Goal: Task Accomplishment & Management: Complete application form

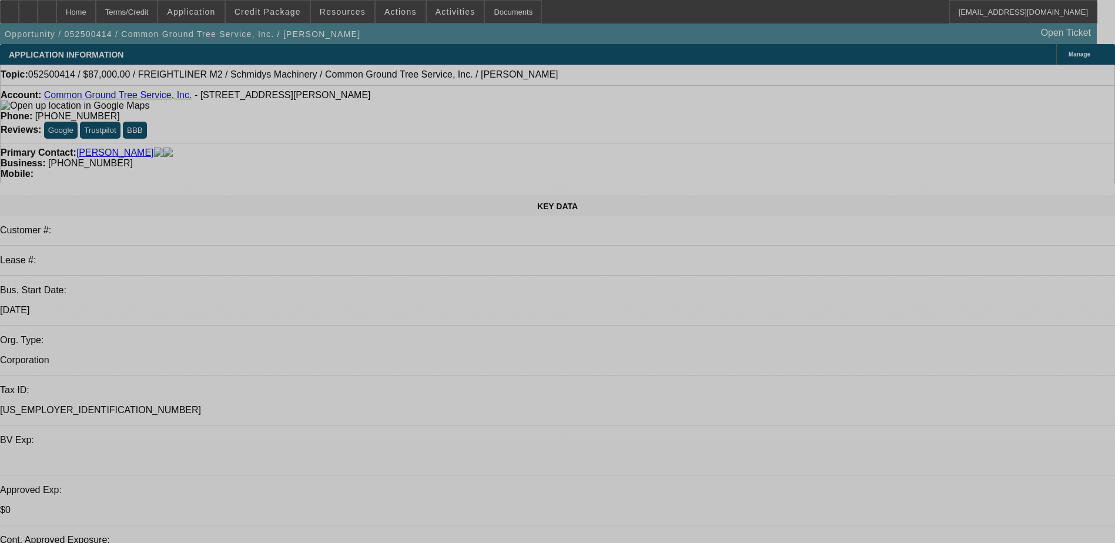
select select "0"
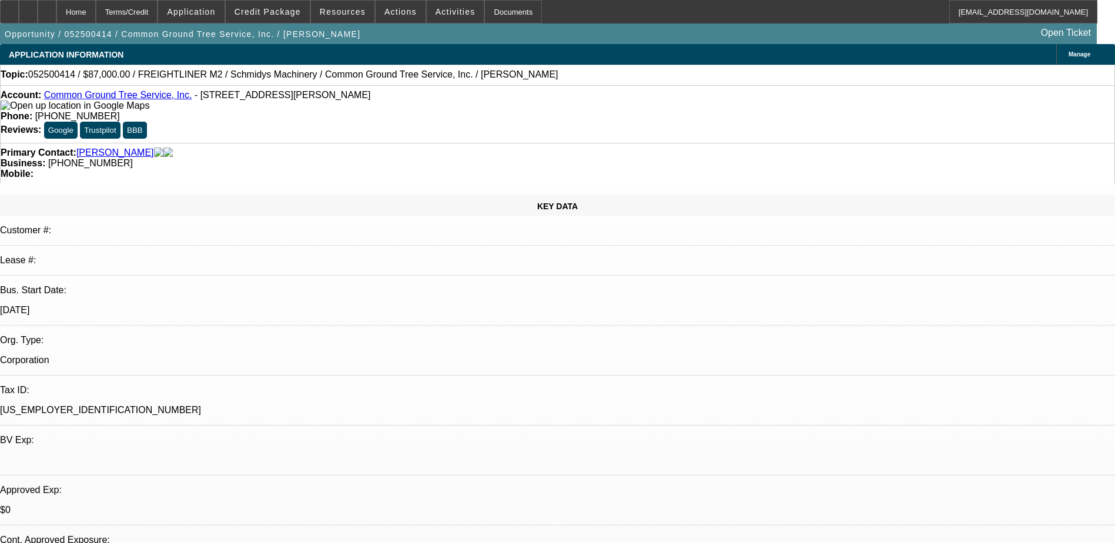
select select "0"
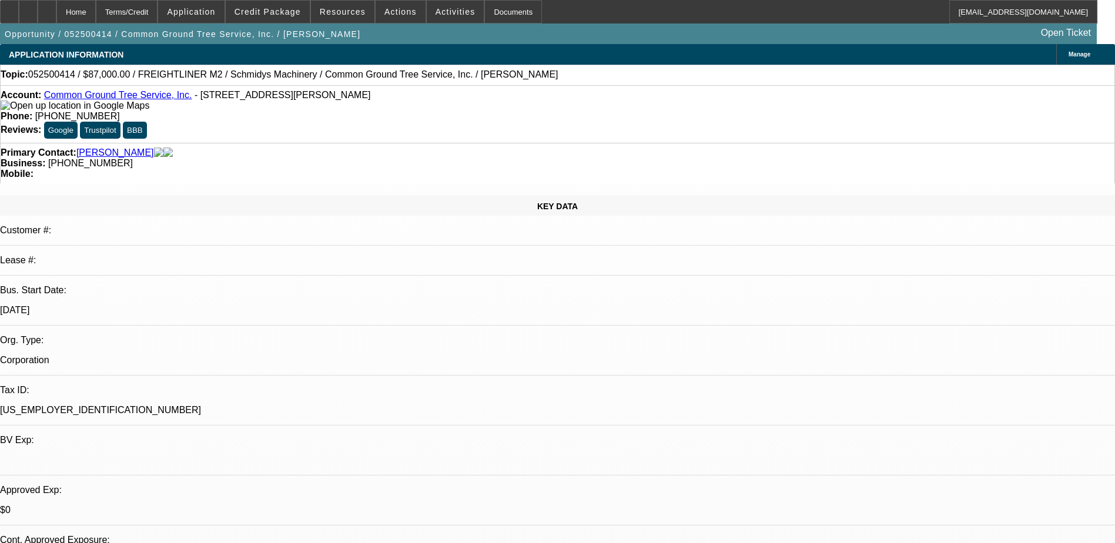
select select "0"
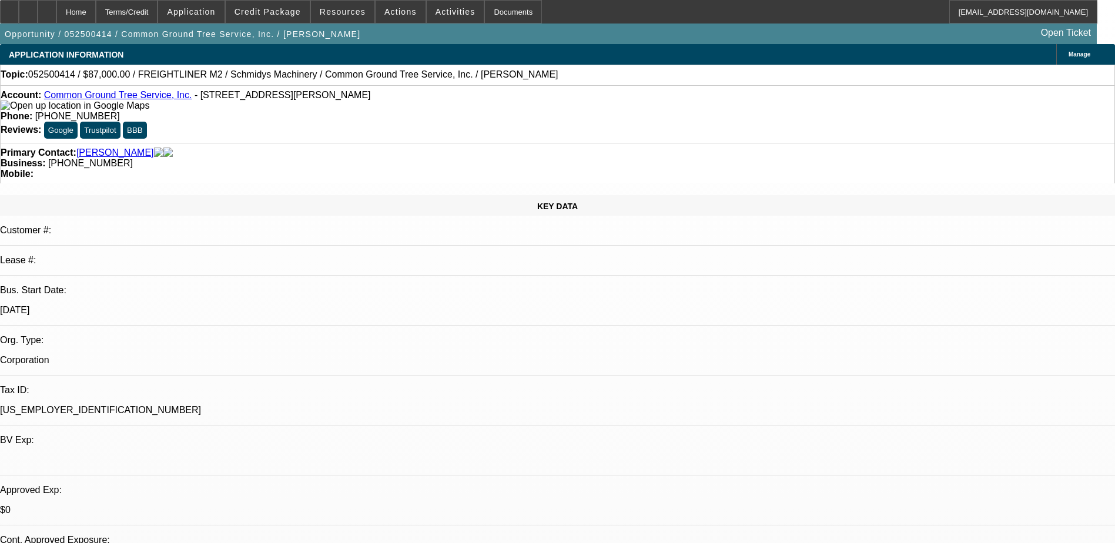
select select "0"
select select "1"
select select "6"
select select "1"
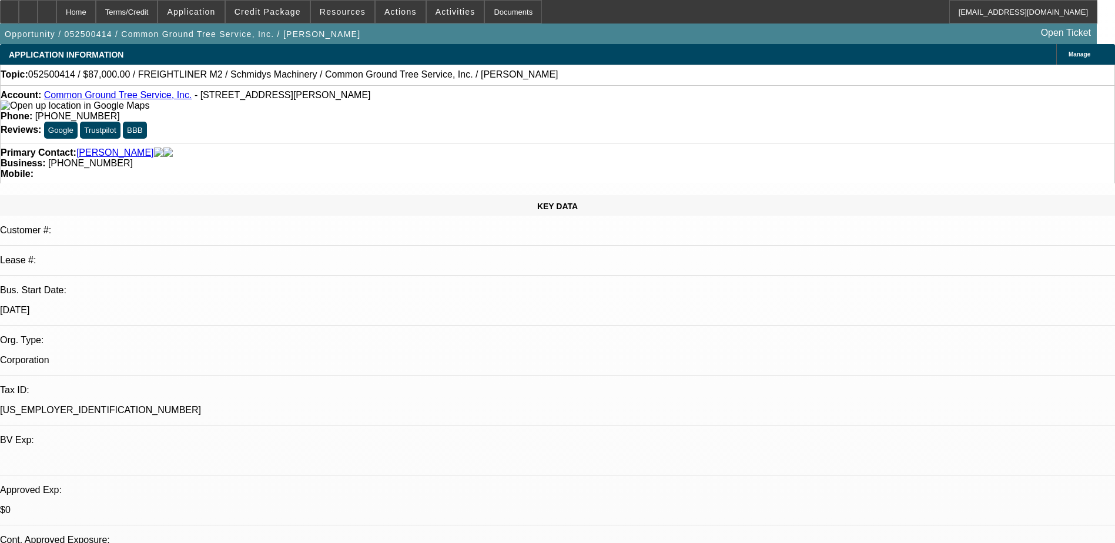
select select "3"
select select "6"
select select "1"
select select "3"
select select "6"
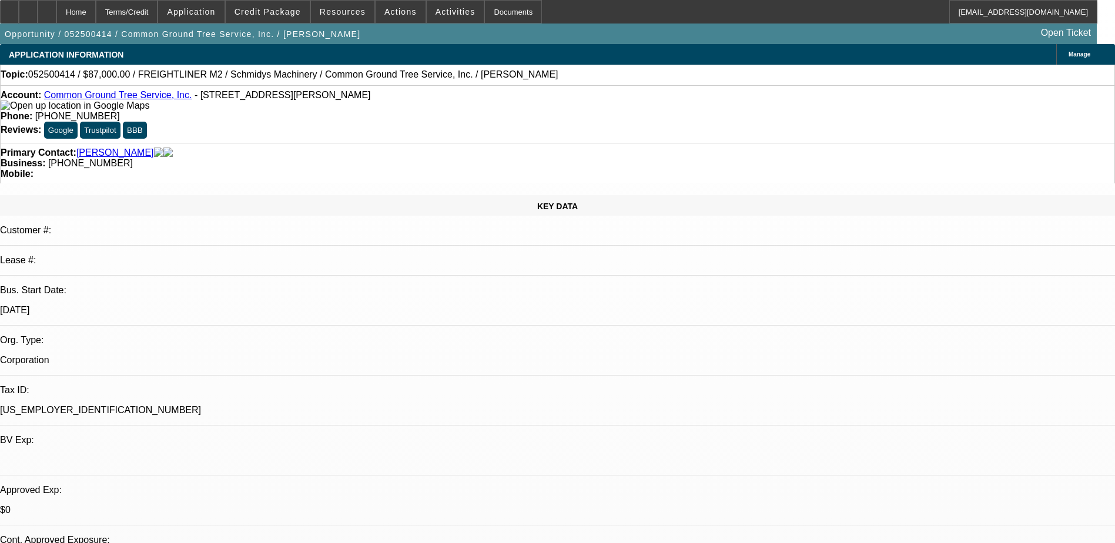
select select "1"
select select "3"
select select "6"
click at [388, 9] on span "Actions" at bounding box center [400, 11] width 32 height 9
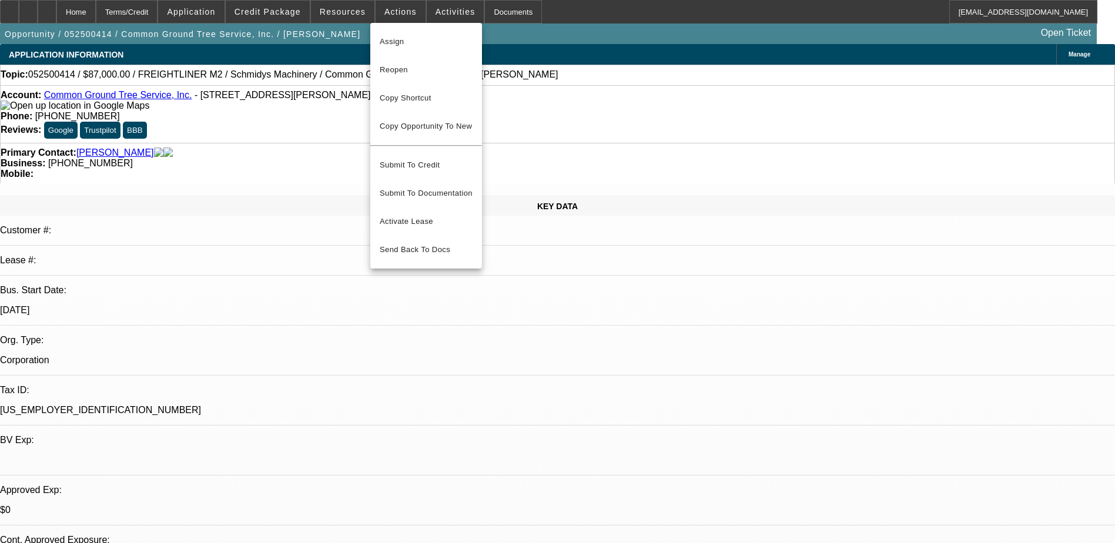
click at [277, 105] on div at bounding box center [557, 271] width 1115 height 543
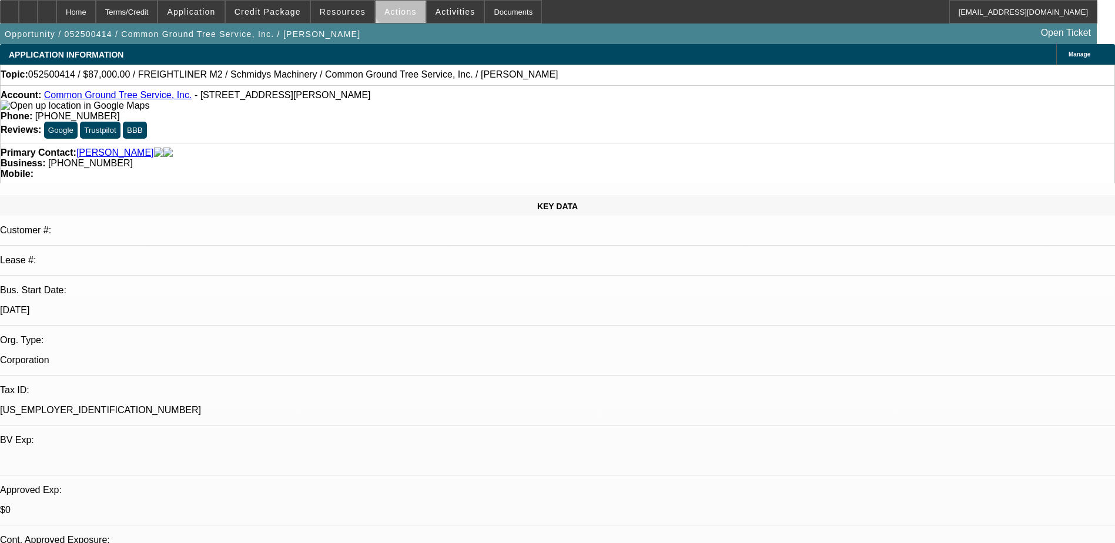
click at [399, 6] on span at bounding box center [401, 12] width 50 height 28
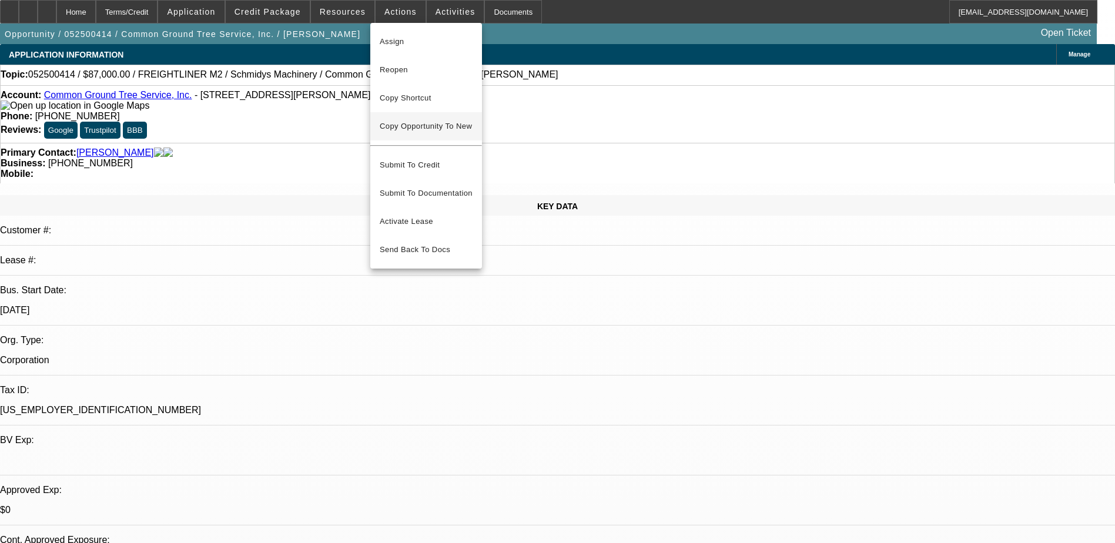
click at [436, 129] on span "Copy Opportunity To New" at bounding box center [426, 126] width 92 height 9
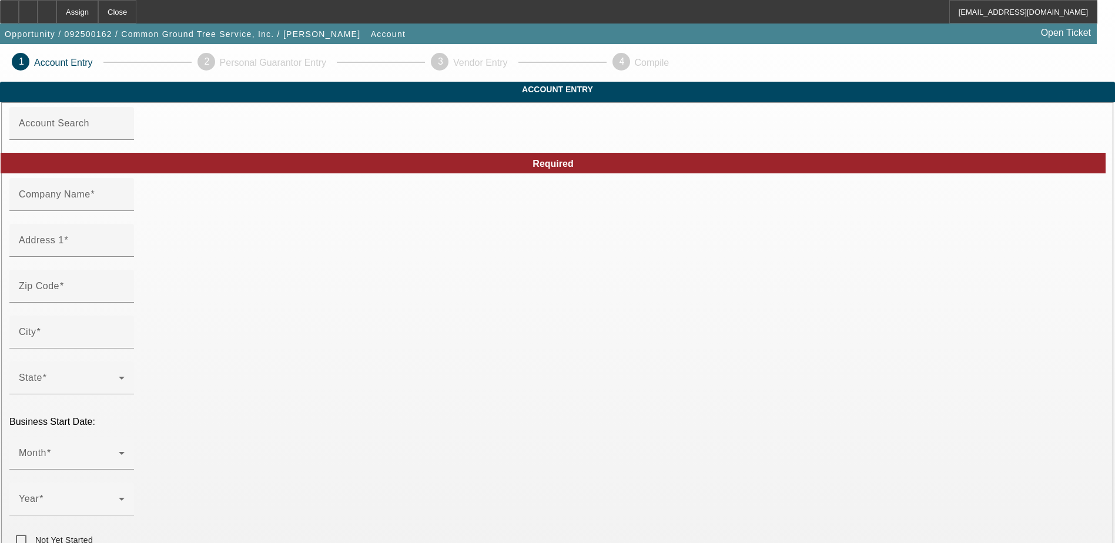
type input "Common Ground Tree Service, Inc."
type input "[STREET_ADDRESS][PERSON_NAME]"
type input "37415"
type input "Red Bank"
type input "[PHONE_NUMBER]"
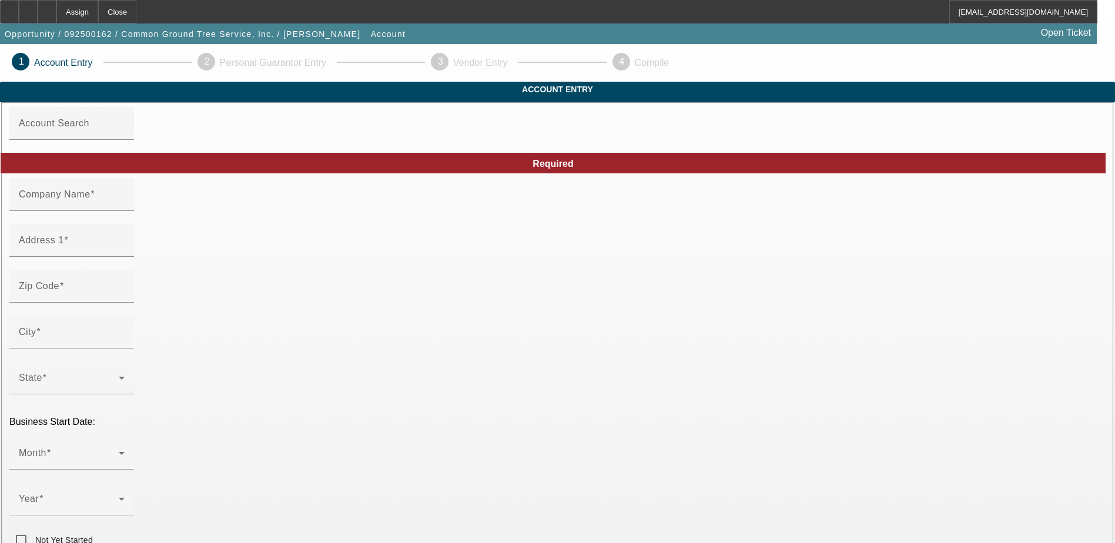
type input "[EMAIL_ADDRESS][DOMAIN_NAME]"
type input "[US_EMPLOYER_IDENTIFICATION_NUMBER]"
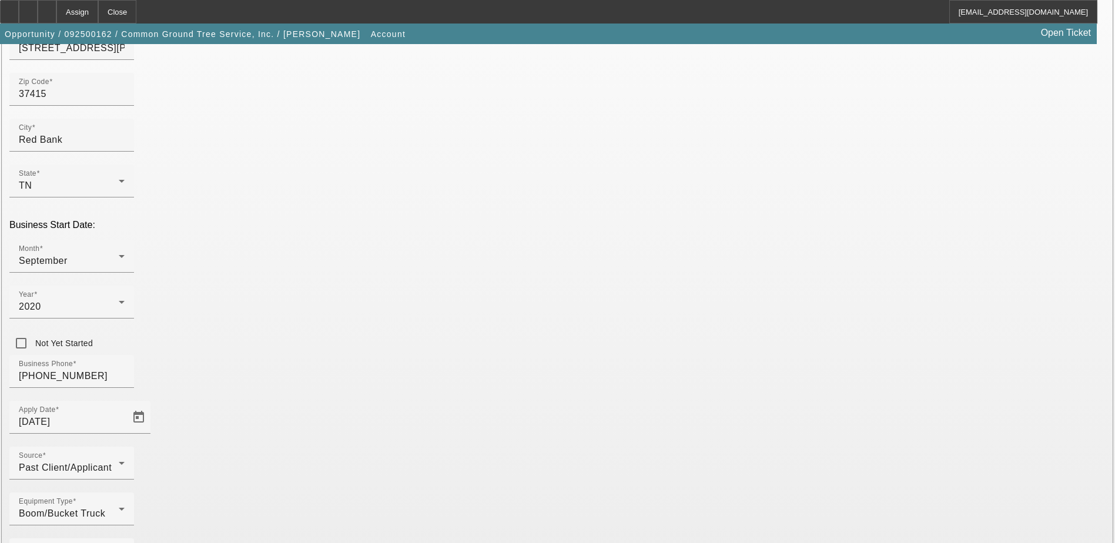
scroll to position [209, 0]
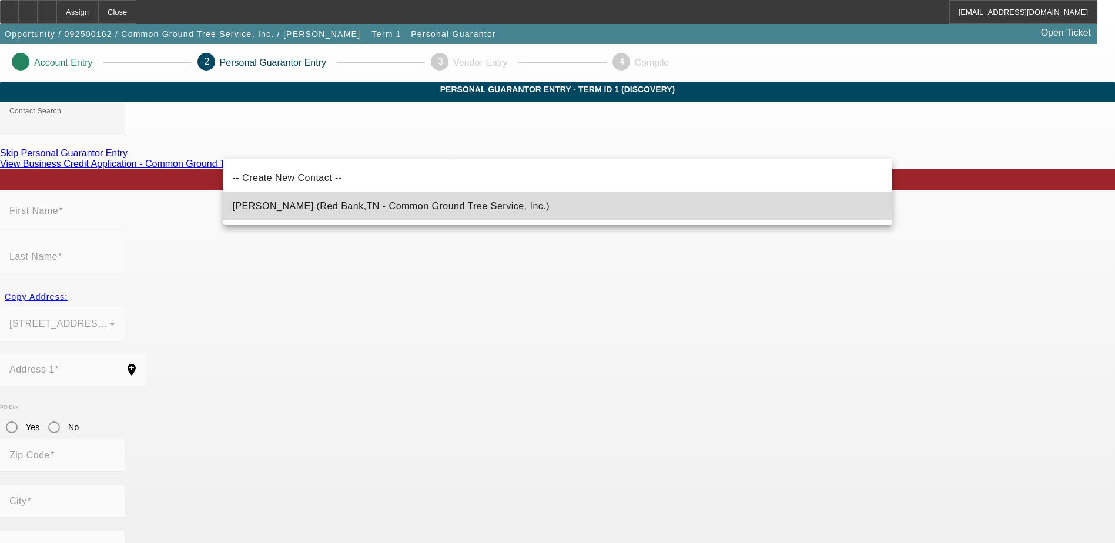
click at [352, 203] on span "[PERSON_NAME] (Red Bank,TN - Common Ground Tree Service, Inc.)" at bounding box center [391, 206] width 317 height 10
type input "[PERSON_NAME] (Red Bank,TN - Common Ground Tree Service, Inc.)"
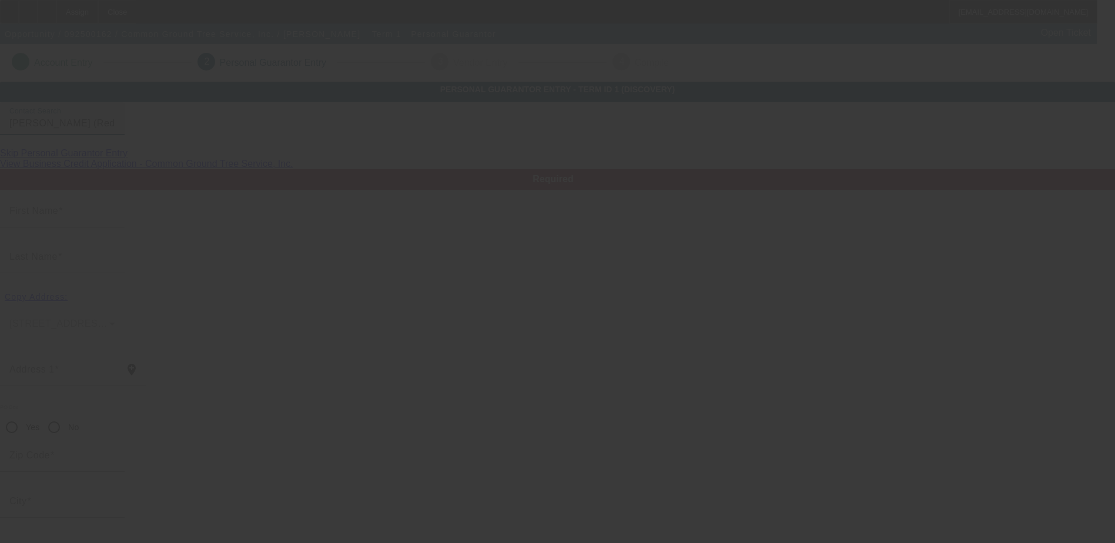
type input "[PERSON_NAME]"
type input "[STREET_ADDRESS][PERSON_NAME]"
radio input "true"
type input "37415"
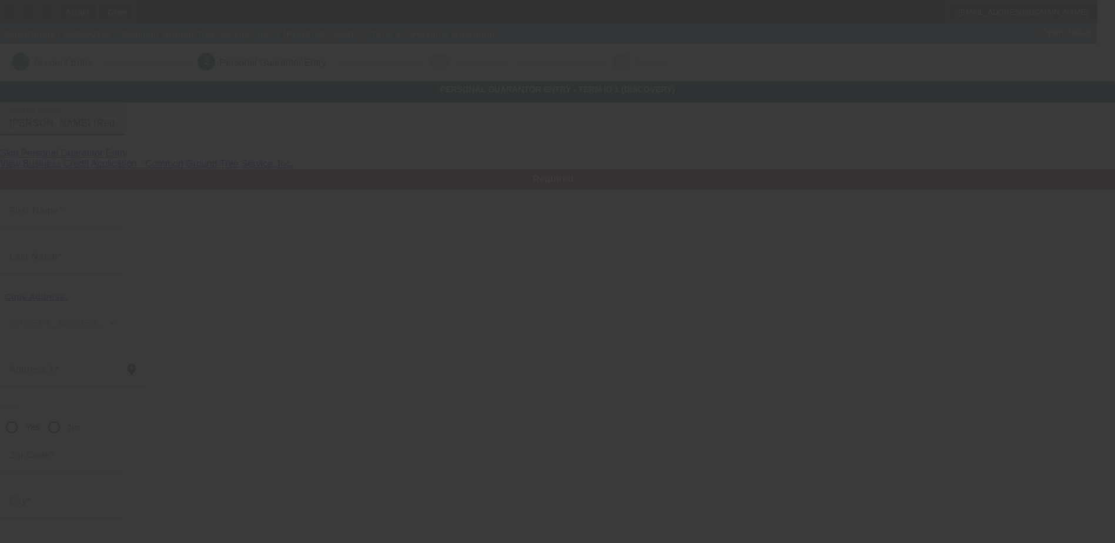
type input "Red Bank"
type input "[PHONE_NUMBER]"
type input "100"
type input "413-67-8552"
type input "[EMAIL_ADDRESS][DOMAIN_NAME]"
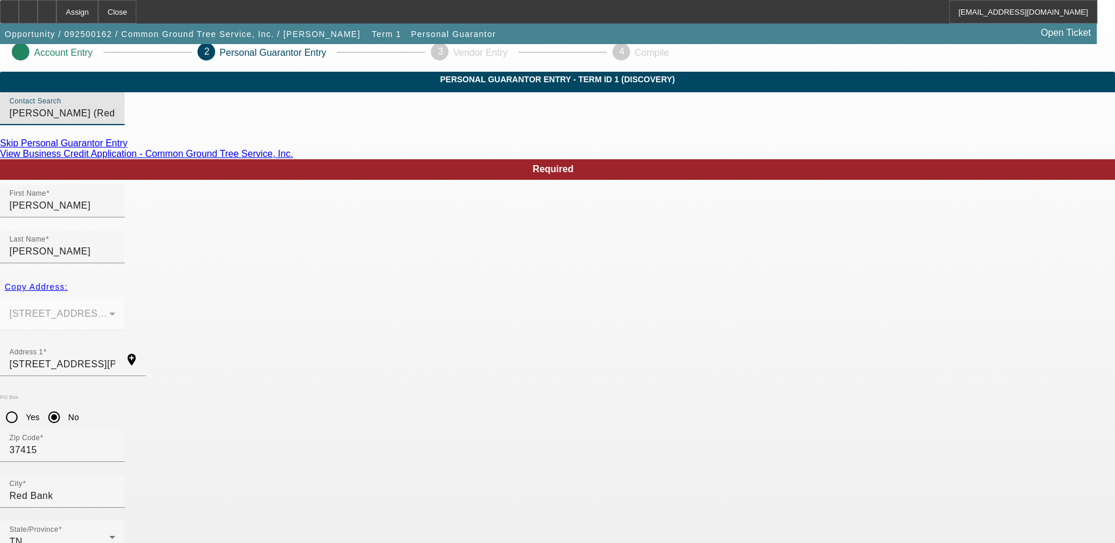
scroll to position [42, 0]
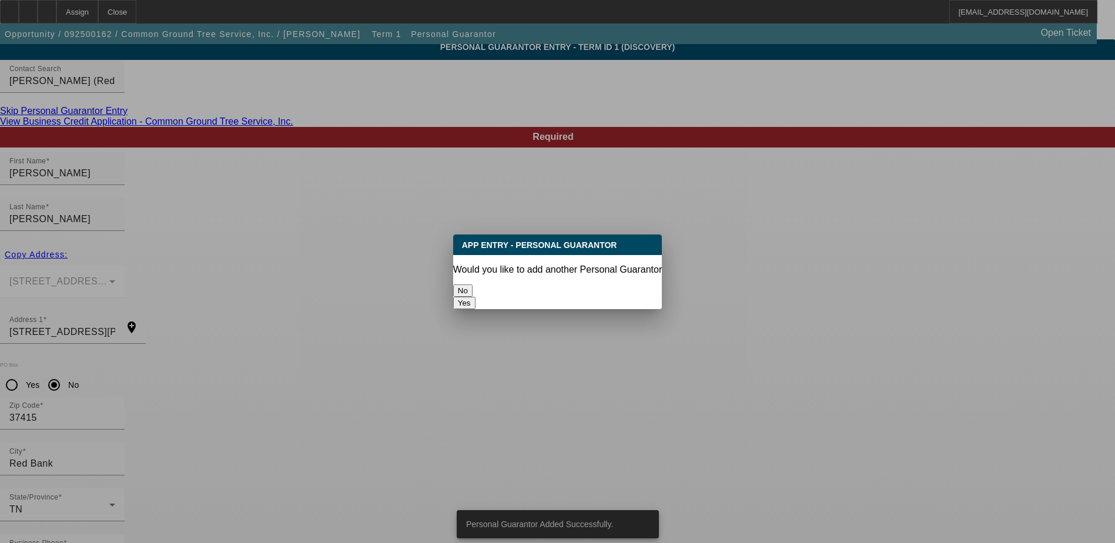
scroll to position [0, 0]
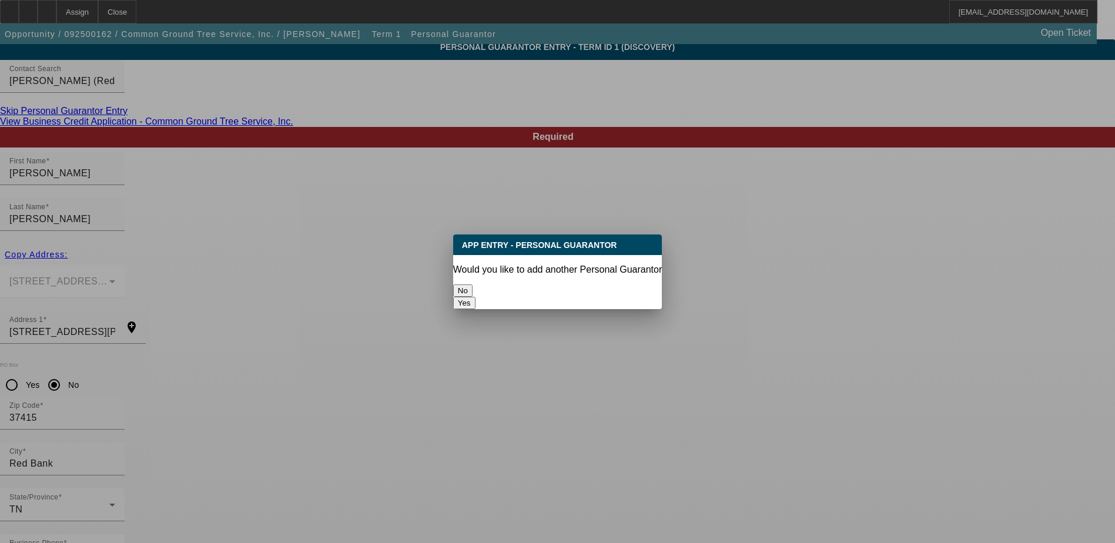
click at [473, 285] on button "No" at bounding box center [462, 291] width 19 height 12
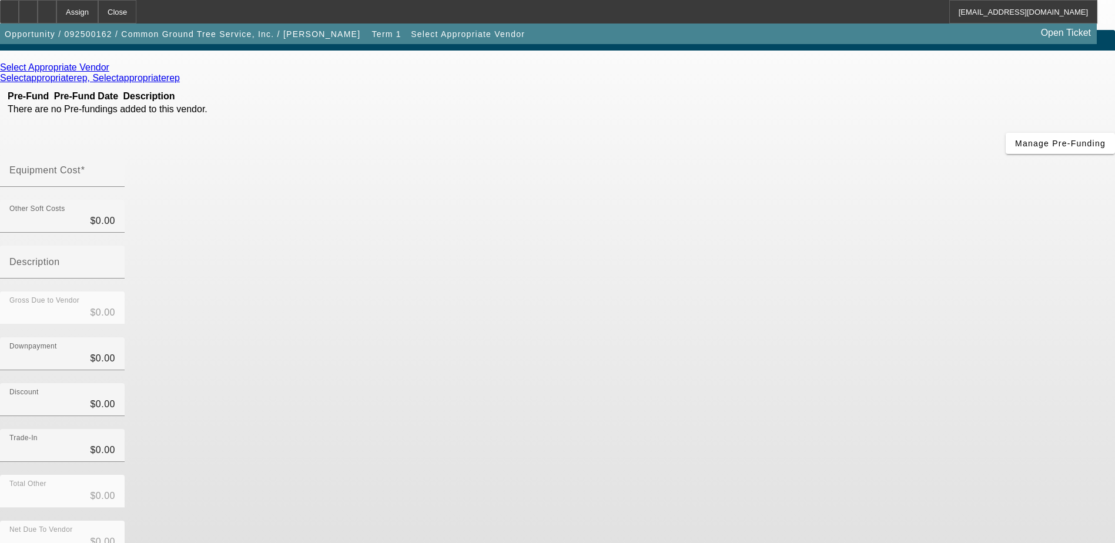
scroll to position [52, 0]
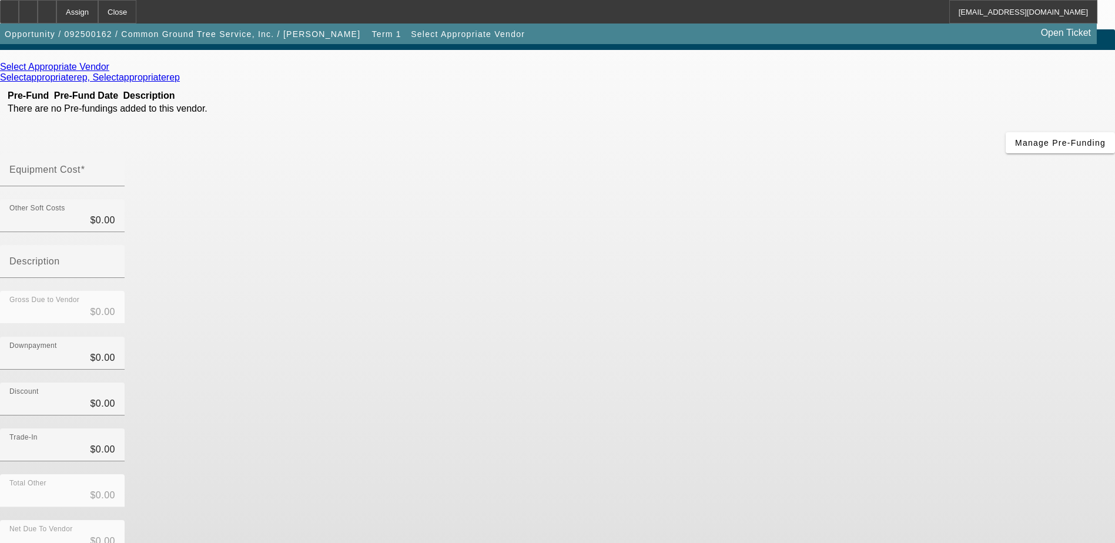
click at [115, 168] on input "Equipment Cost" at bounding box center [62, 175] width 106 height 14
type input "6"
type input "$6.00"
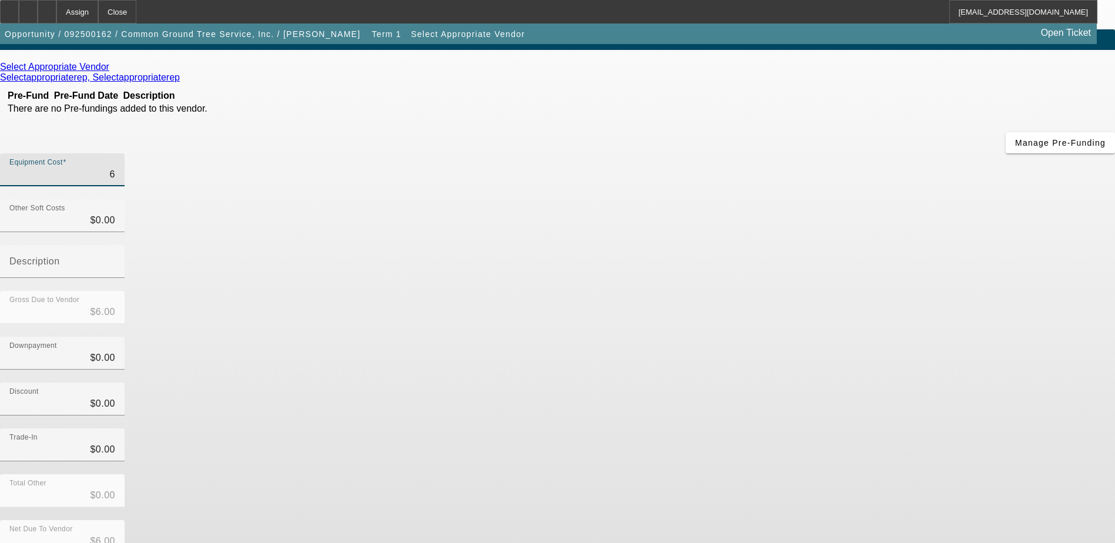
type input "60"
type input "$60.00"
type input "600"
type input "$600.00"
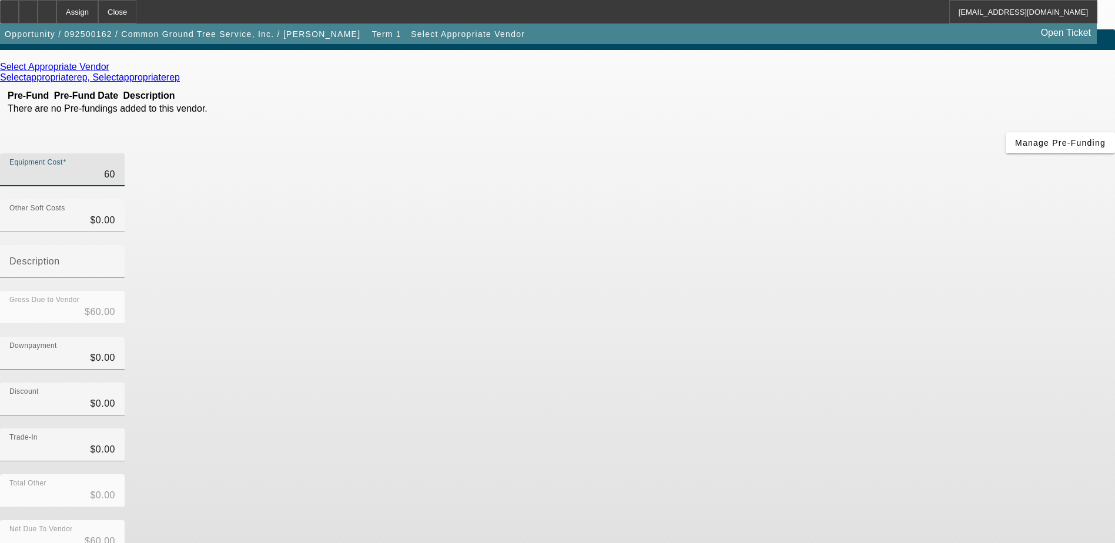
type input "$600.00"
type input "6000"
type input "$6,000.00"
type input "60000"
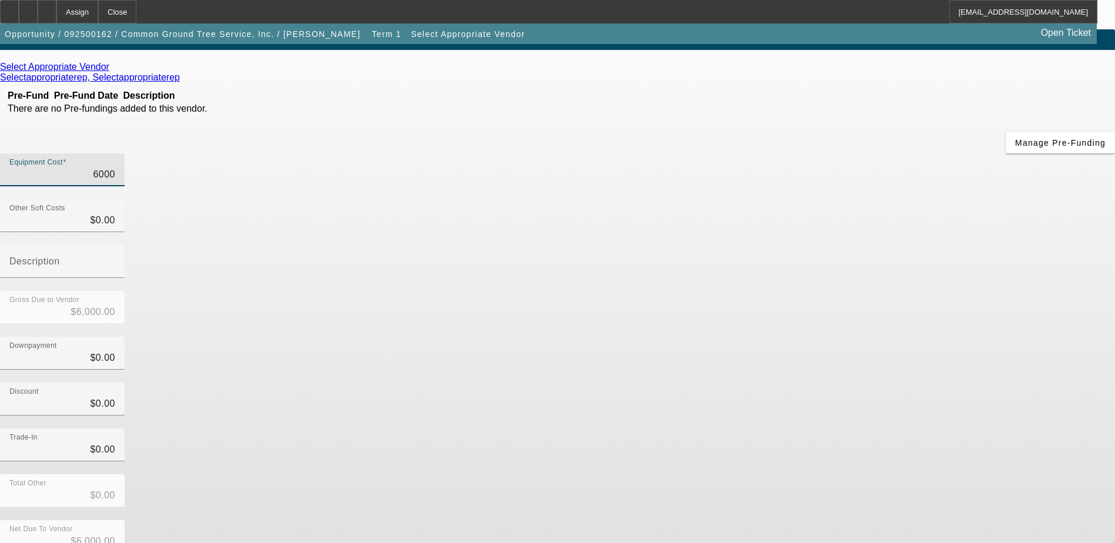
type input "$60,000.00"
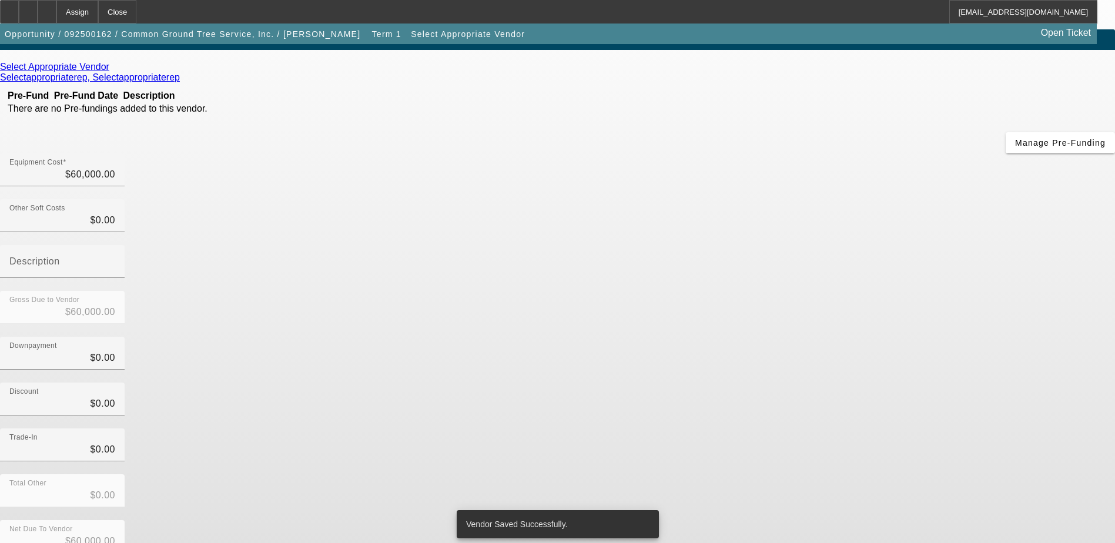
scroll to position [0, 0]
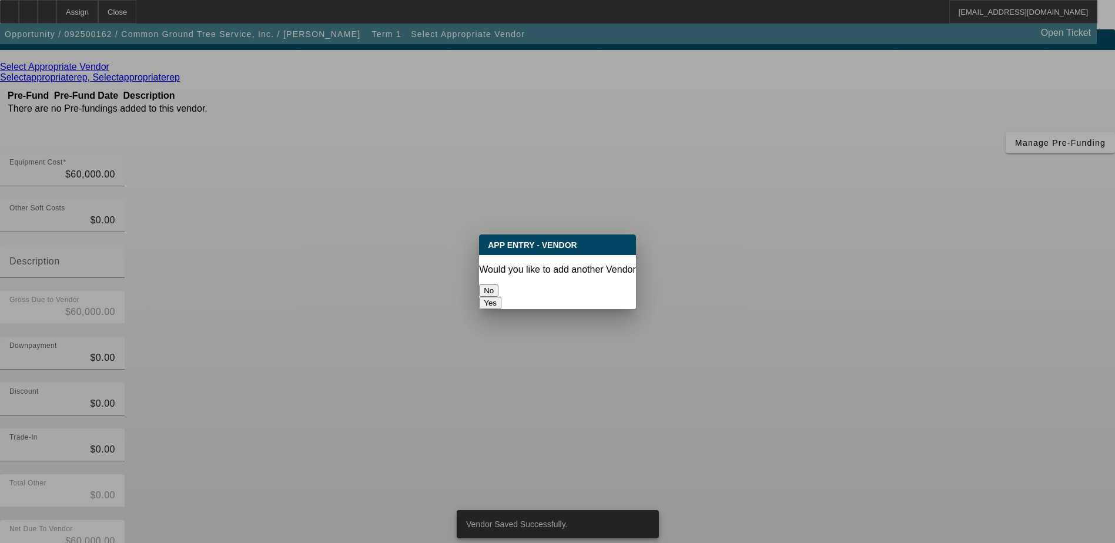
click at [499, 289] on button "No" at bounding box center [488, 291] width 19 height 12
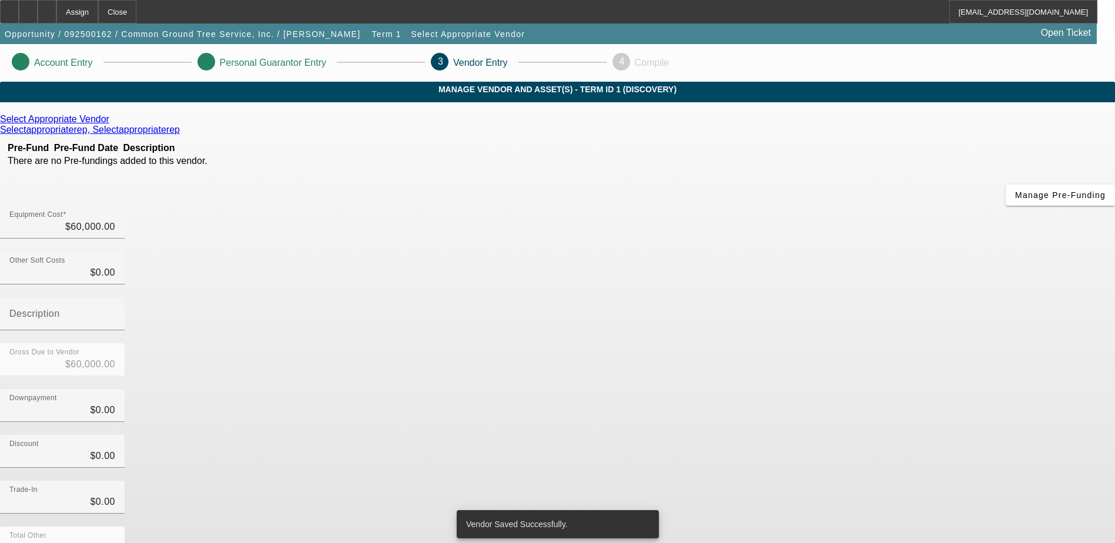
scroll to position [52, 0]
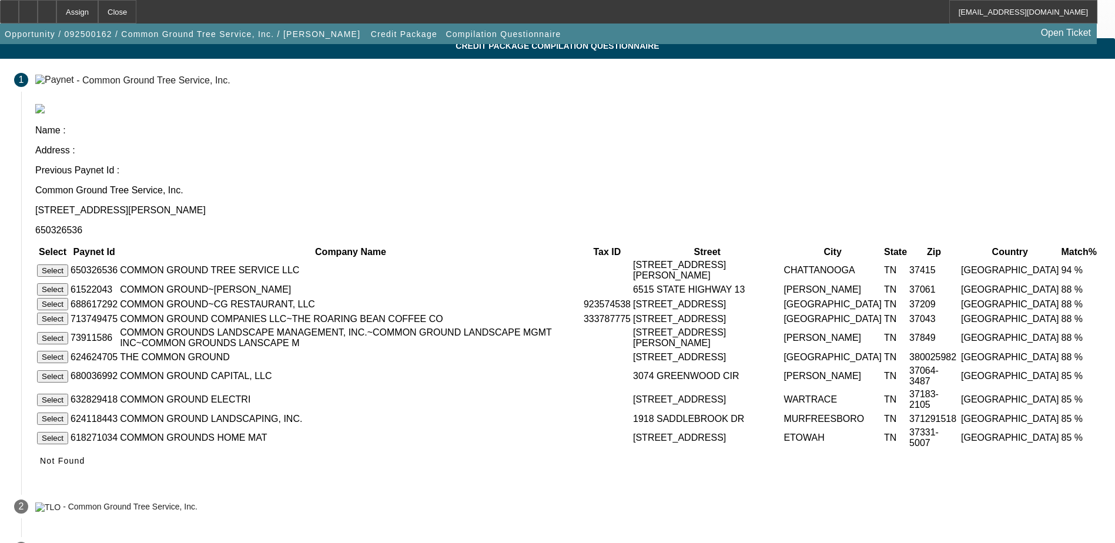
scroll to position [88, 0]
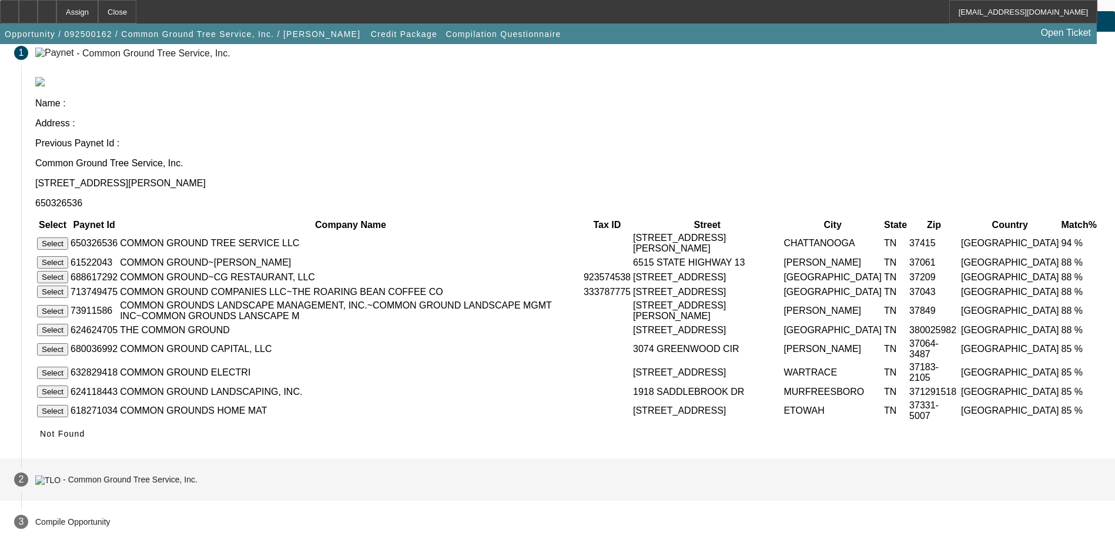
click at [198, 476] on div "- Common Ground Tree Service, Inc." at bounding box center [130, 480] width 135 height 9
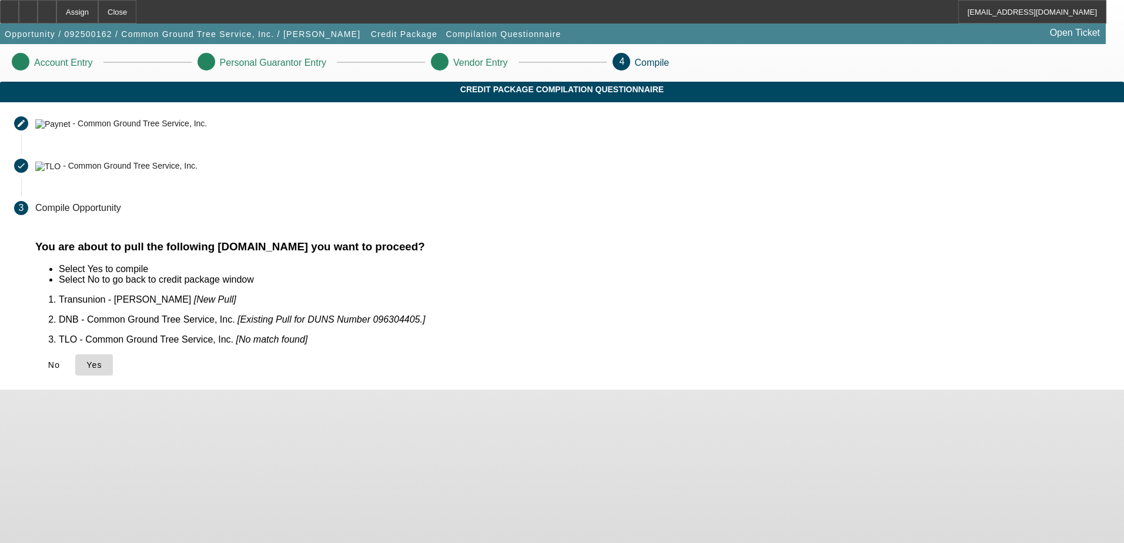
click at [113, 369] on span at bounding box center [94, 365] width 38 height 28
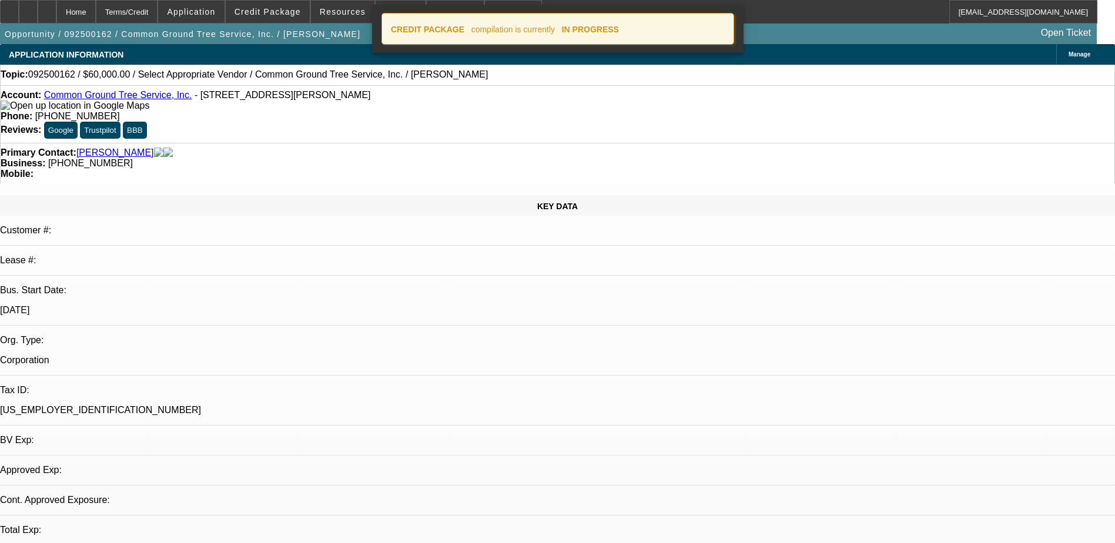
select select "0"
select select "2"
select select "0.1"
select select "4"
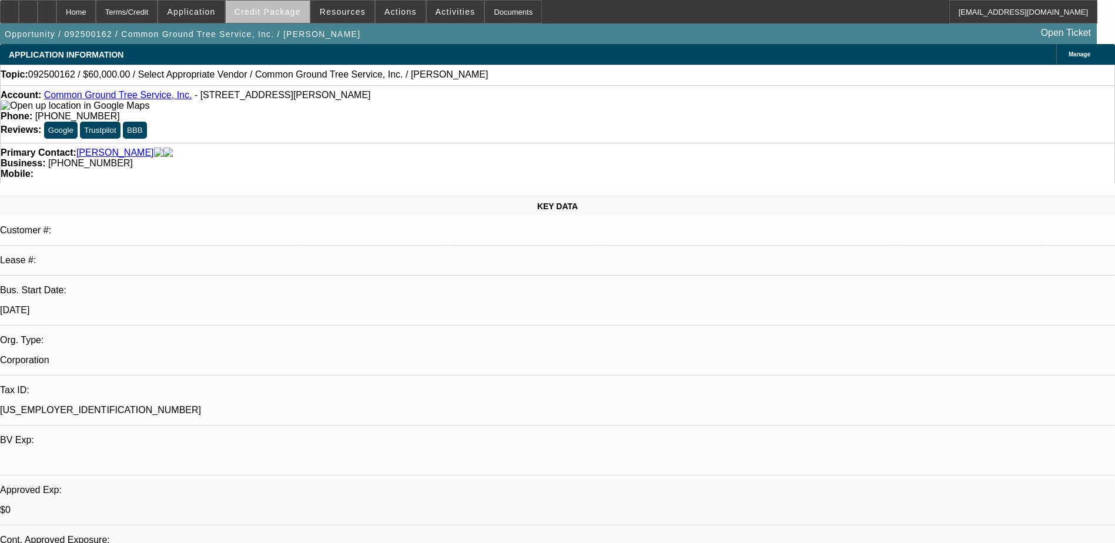
click at [289, 13] on span "Credit Package" at bounding box center [268, 11] width 66 height 9
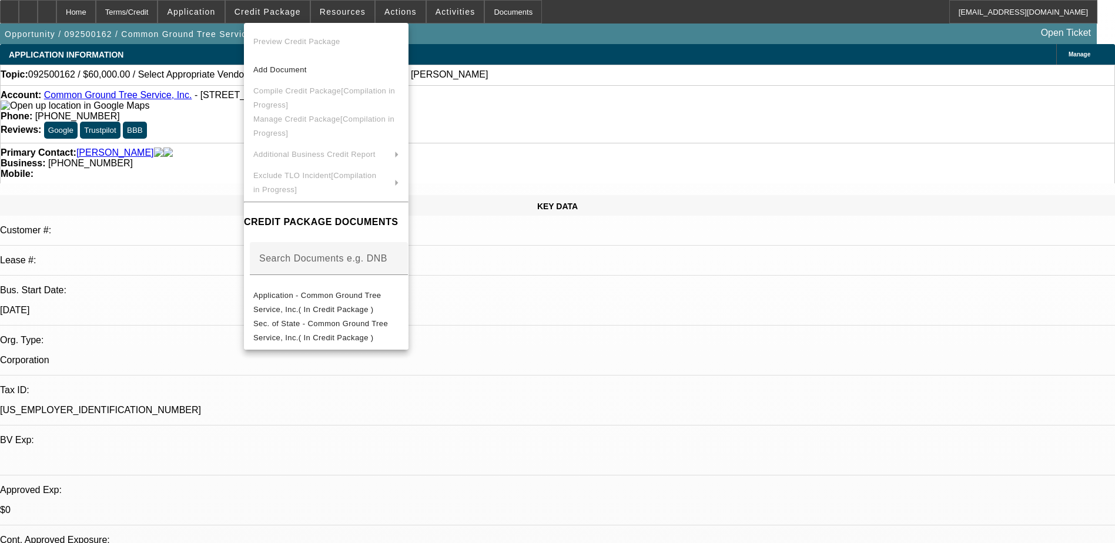
click at [303, 8] on div at bounding box center [557, 271] width 1115 height 543
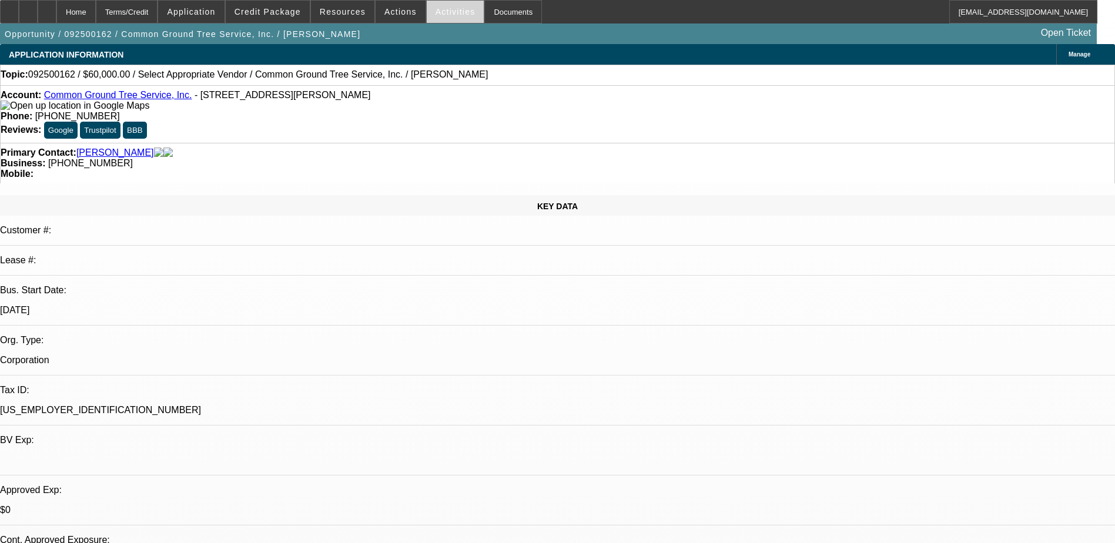
click at [436, 11] on span "Activities" at bounding box center [456, 11] width 40 height 9
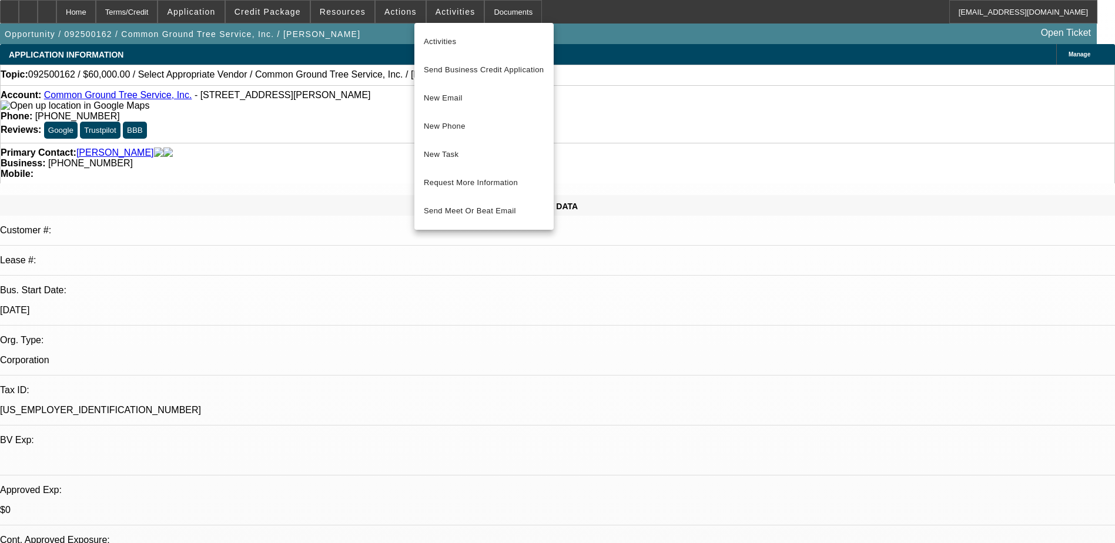
click at [281, 15] on div at bounding box center [557, 271] width 1115 height 543
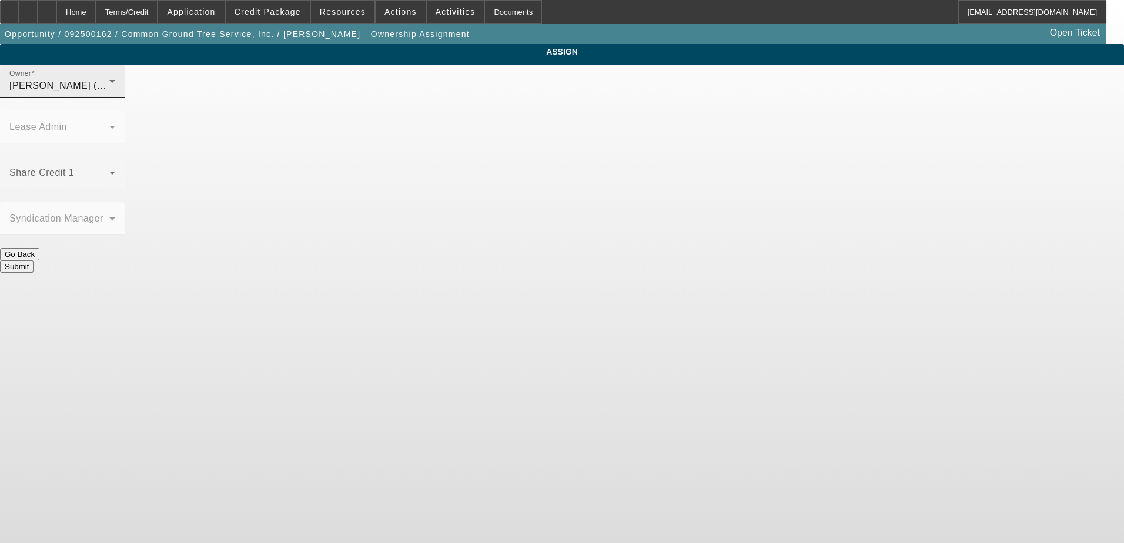
click at [115, 98] on div "Owner [PERSON_NAME] (Lvl 1)" at bounding box center [62, 81] width 106 height 33
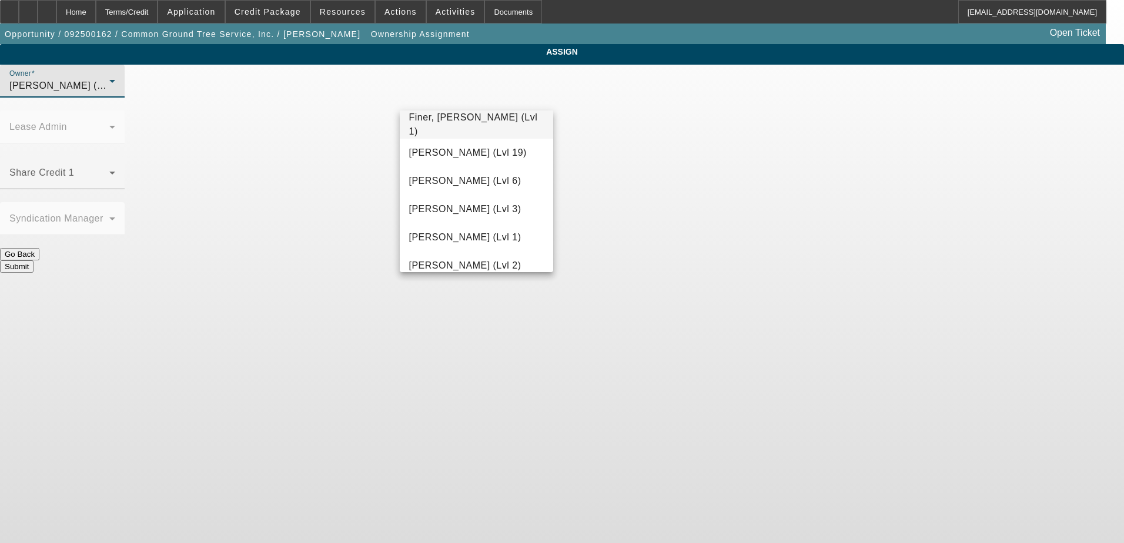
scroll to position [887, 0]
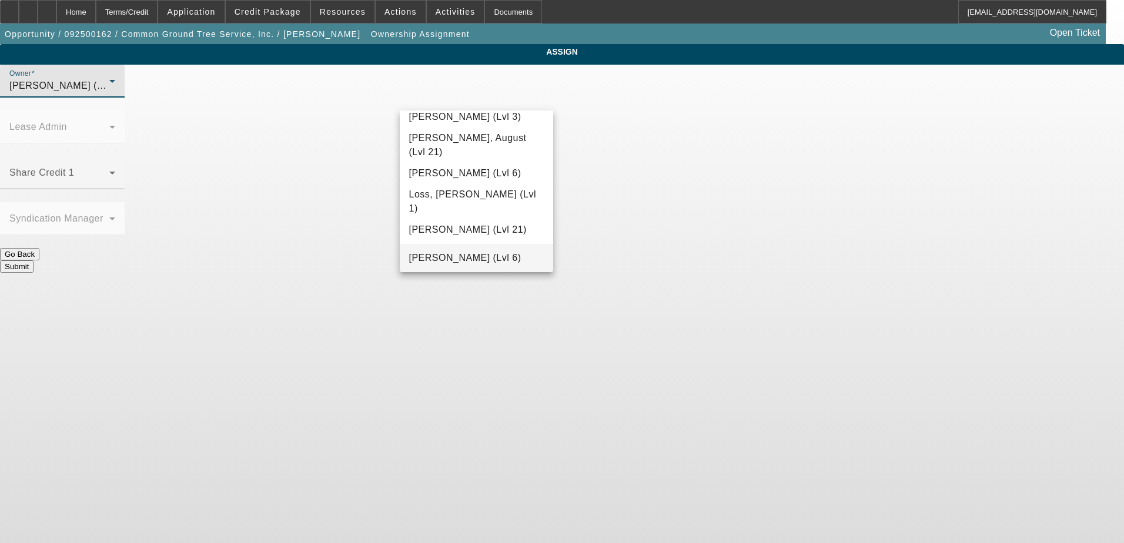
click at [494, 257] on span "[PERSON_NAME] (Lvl 6)" at bounding box center [465, 258] width 112 height 14
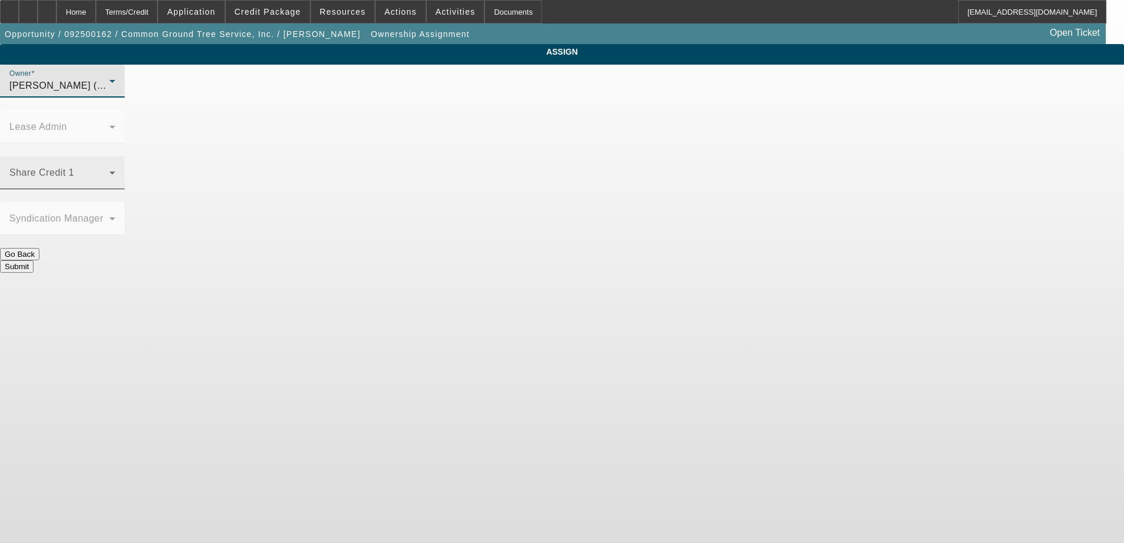
click at [115, 156] on div "Share Credit 1" at bounding box center [62, 172] width 106 height 33
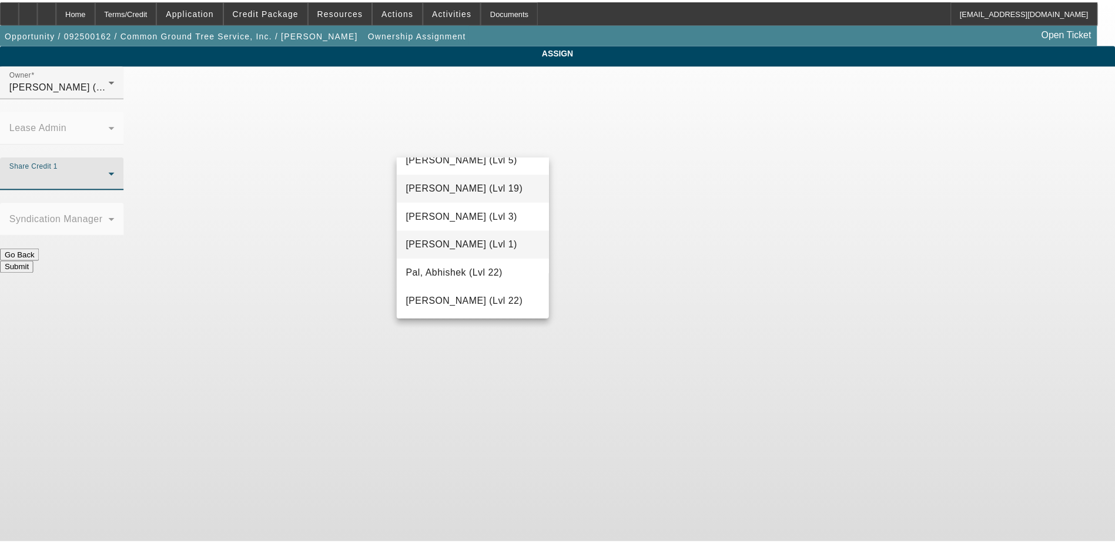
scroll to position [1089, 0]
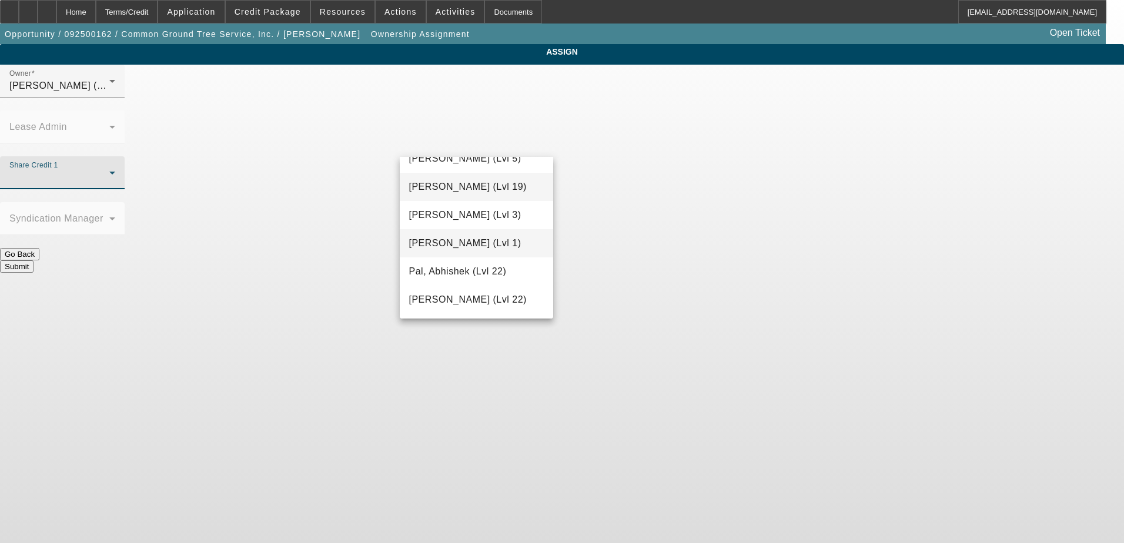
click at [463, 239] on span "[PERSON_NAME] (Lvl 1)" at bounding box center [465, 243] width 112 height 14
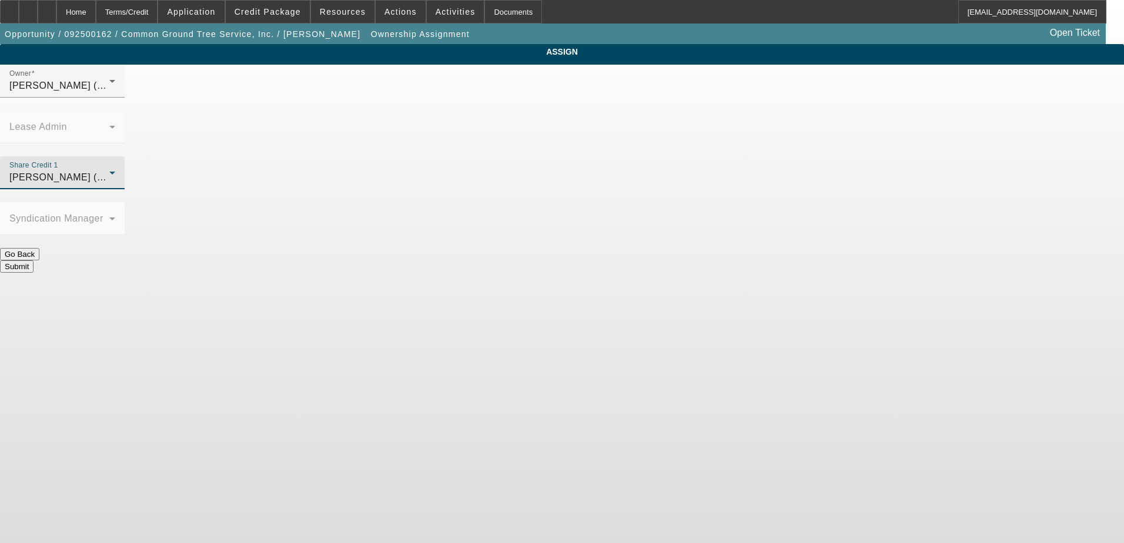
click at [34, 260] on button "Submit" at bounding box center [17, 266] width 34 height 12
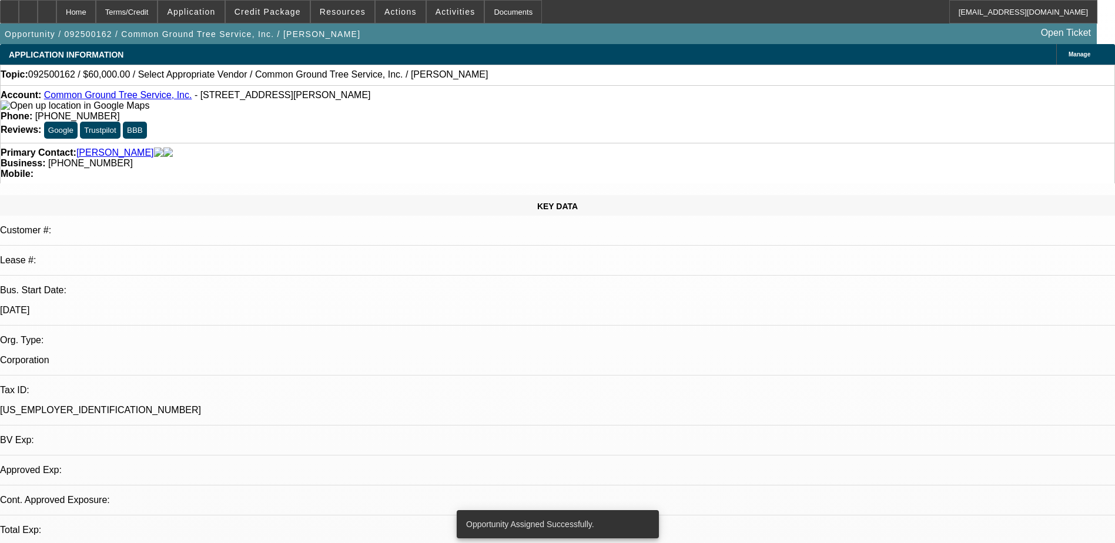
select select "0"
select select "2"
select select "0.1"
select select "4"
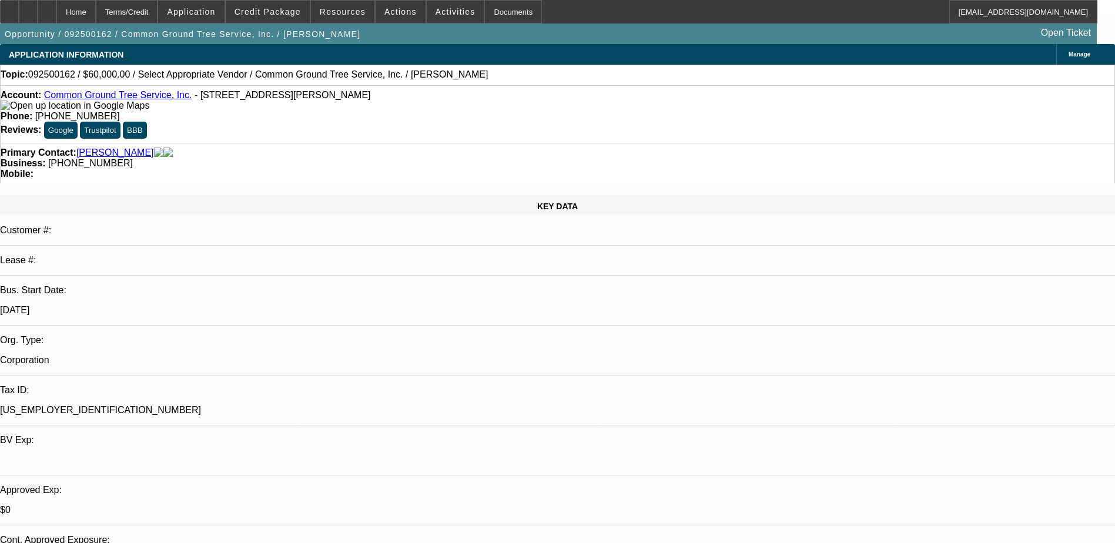
radio input "true"
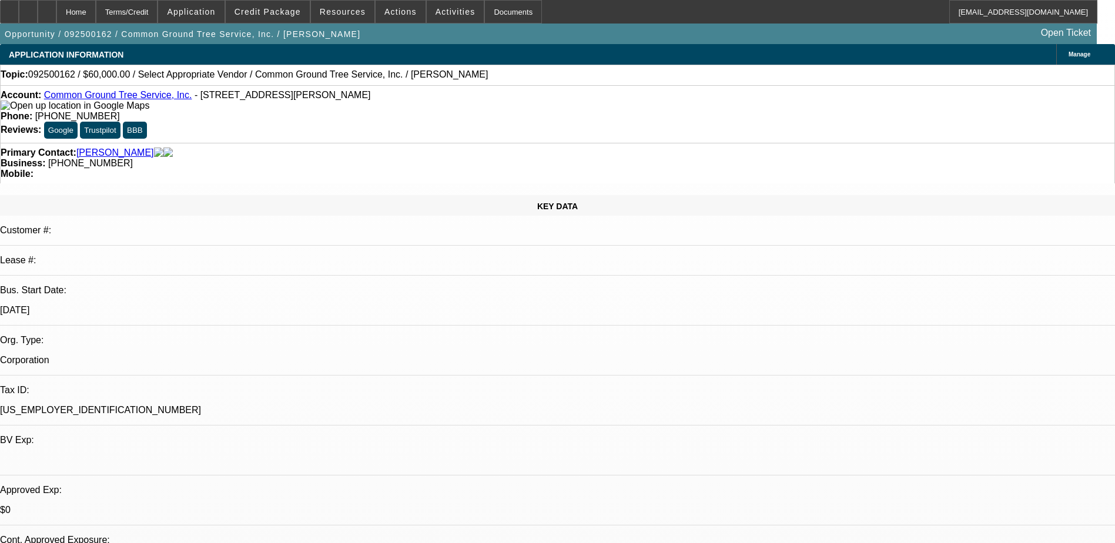
scroll to position [39, 0]
type textarea "Talked to [PERSON_NAME] he is picking up a skid steer in the next week and shop…"
radio input "true"
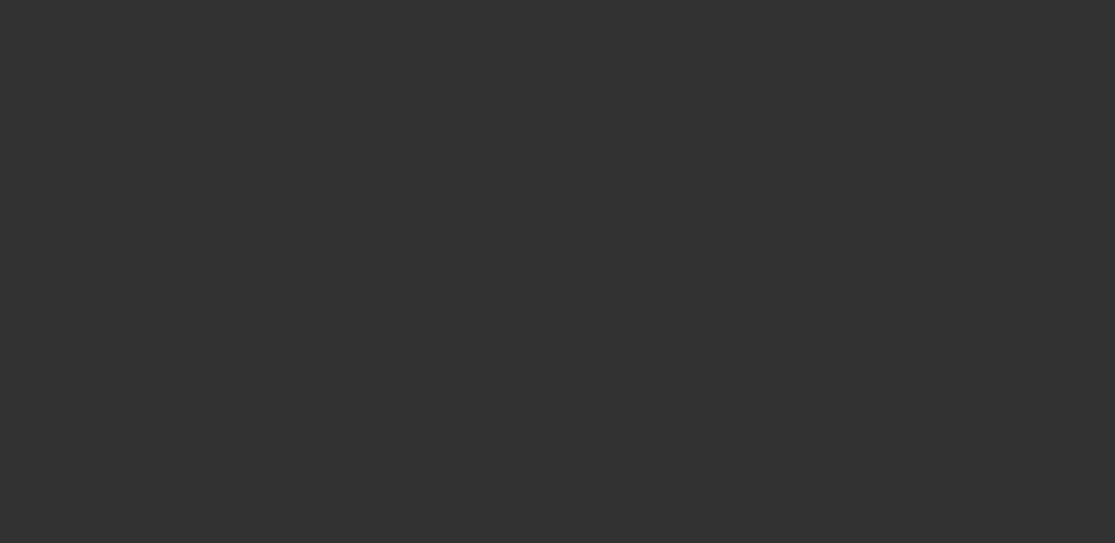
scroll to position [0, 0]
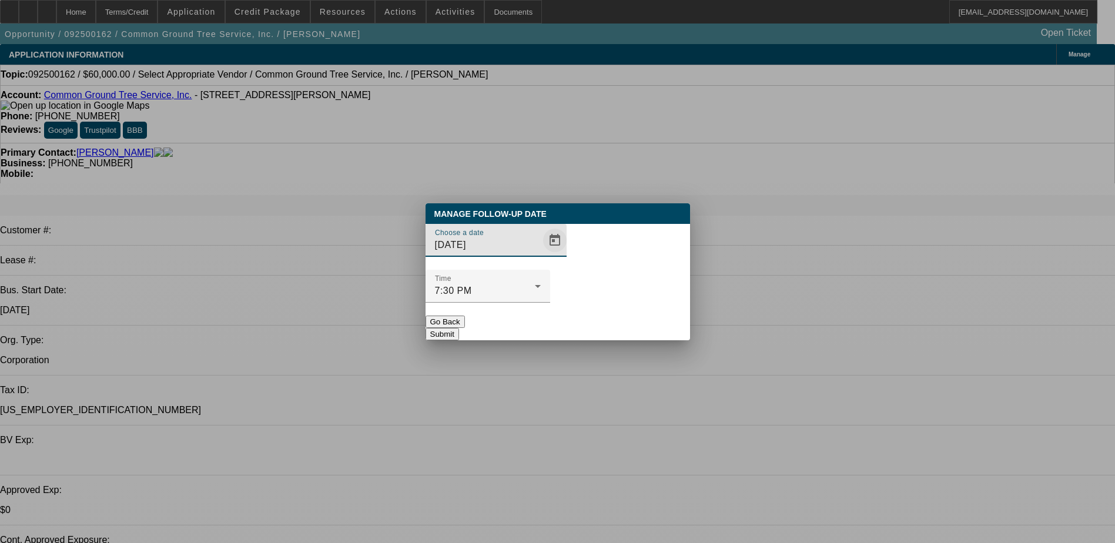
click at [541, 255] on span "Open calendar" at bounding box center [555, 240] width 28 height 28
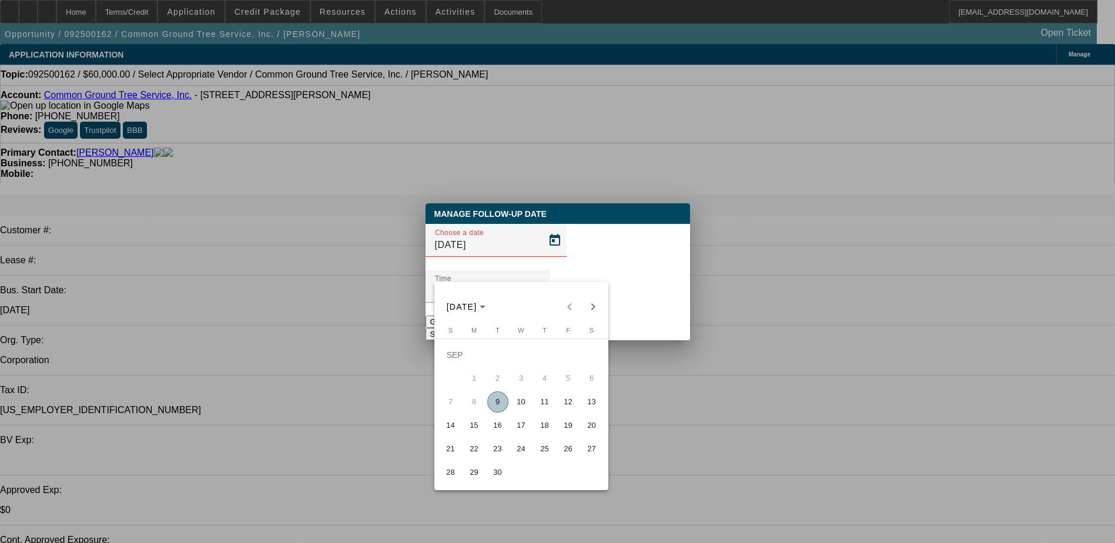
click at [500, 401] on span "9" at bounding box center [497, 402] width 21 height 21
type input "[DATE]"
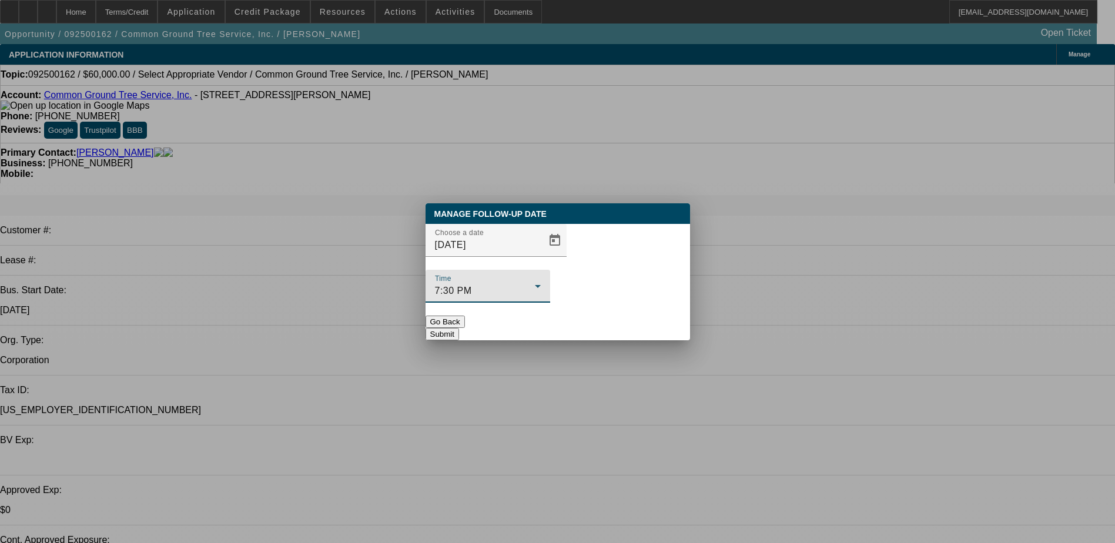
click at [535, 284] on div "7:30 PM" at bounding box center [485, 291] width 100 height 14
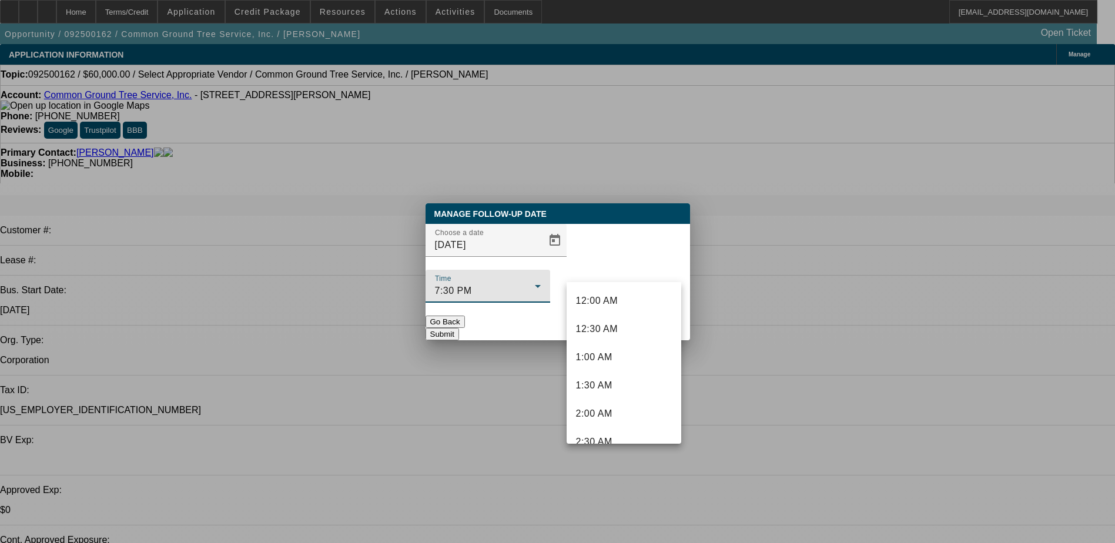
scroll to position [972, 0]
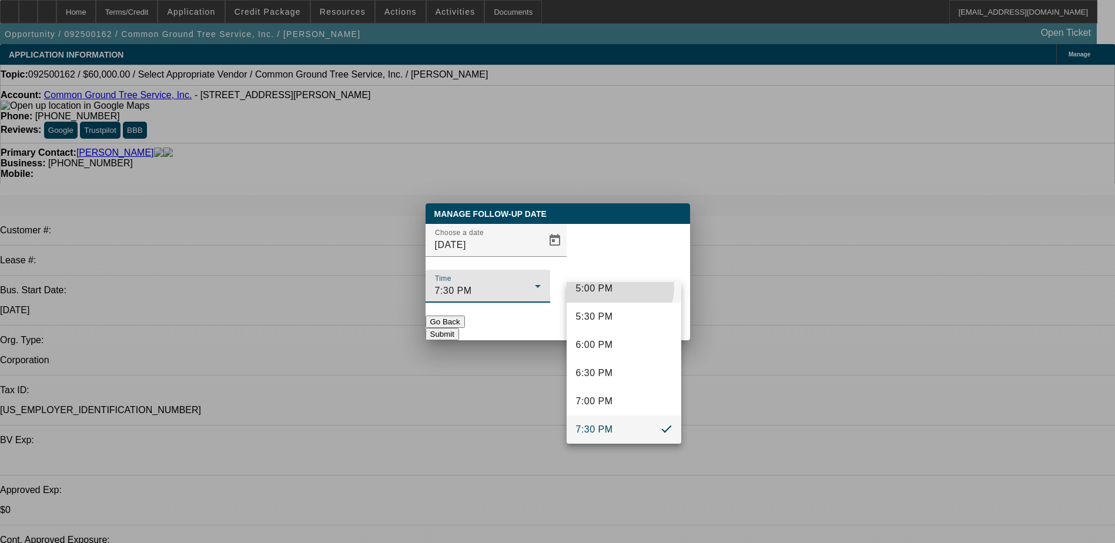
click at [616, 287] on mat-option "5:00 PM" at bounding box center [624, 289] width 115 height 28
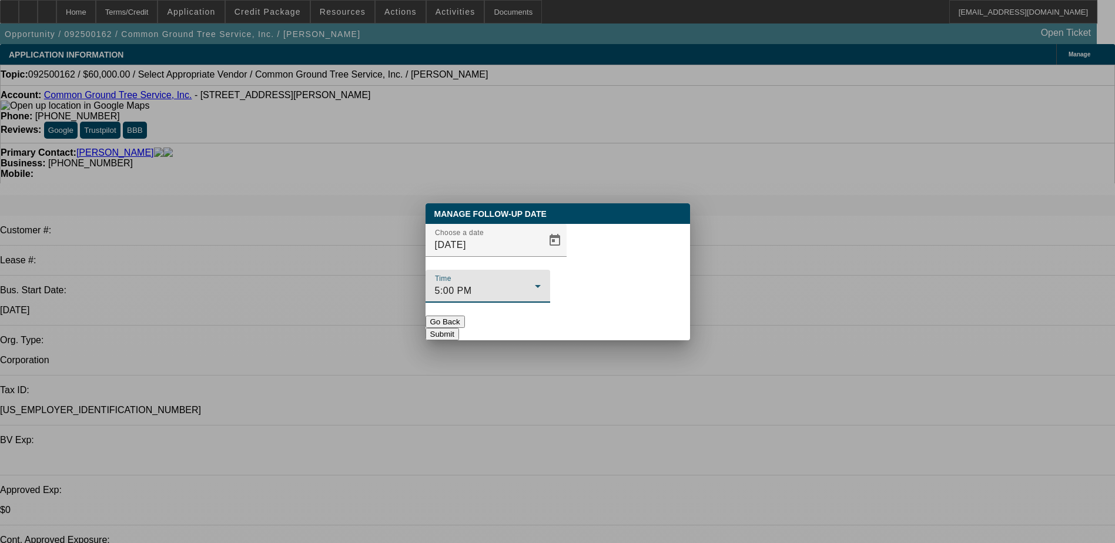
click at [459, 328] on button "Submit" at bounding box center [443, 334] width 34 height 12
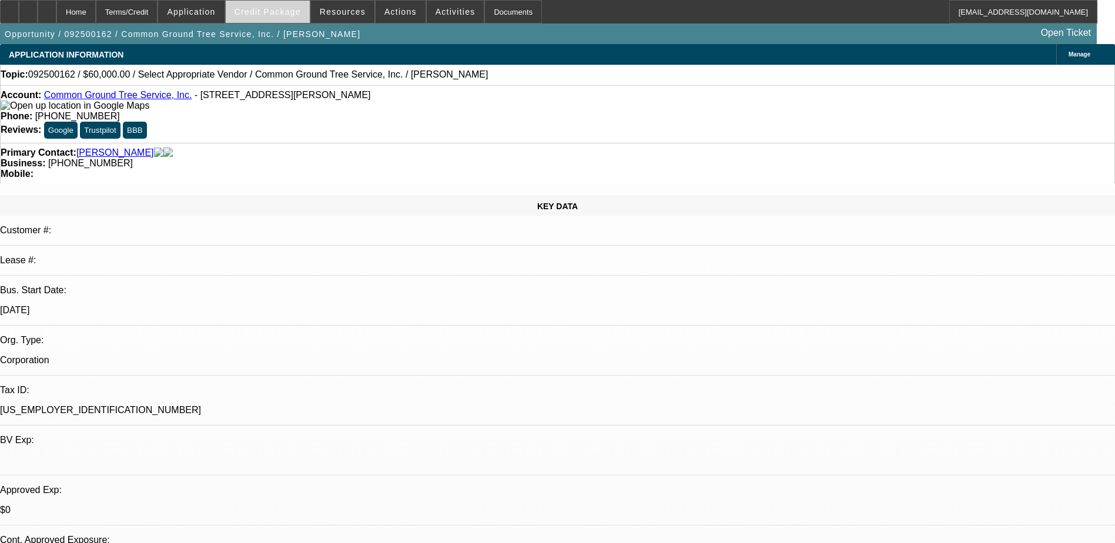
click at [286, 15] on span "Credit Package" at bounding box center [268, 11] width 66 height 9
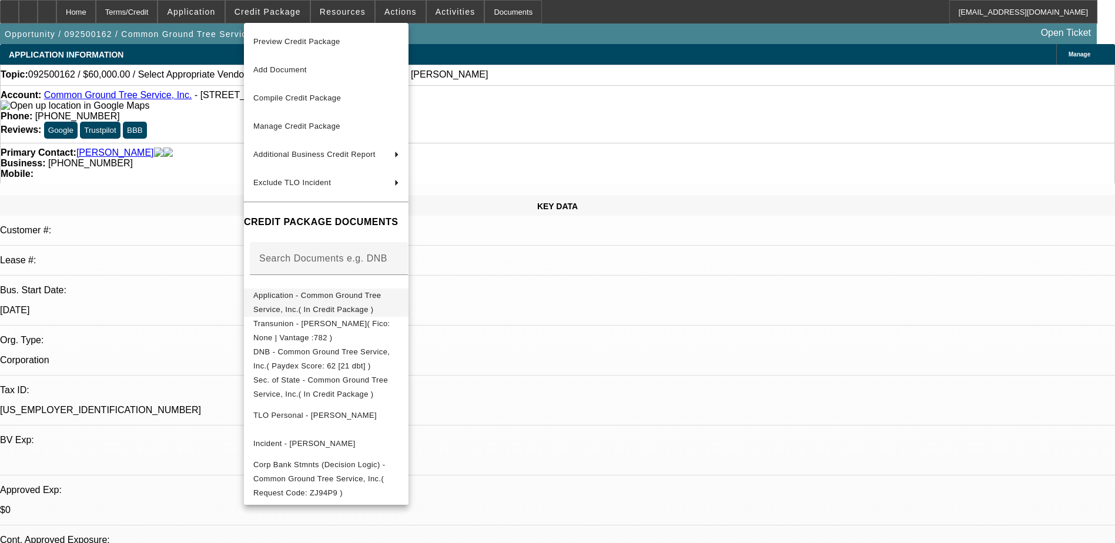
click at [332, 300] on span "Application - Common Ground Tree Service, Inc.( In Credit Package )" at bounding box center [317, 302] width 128 height 23
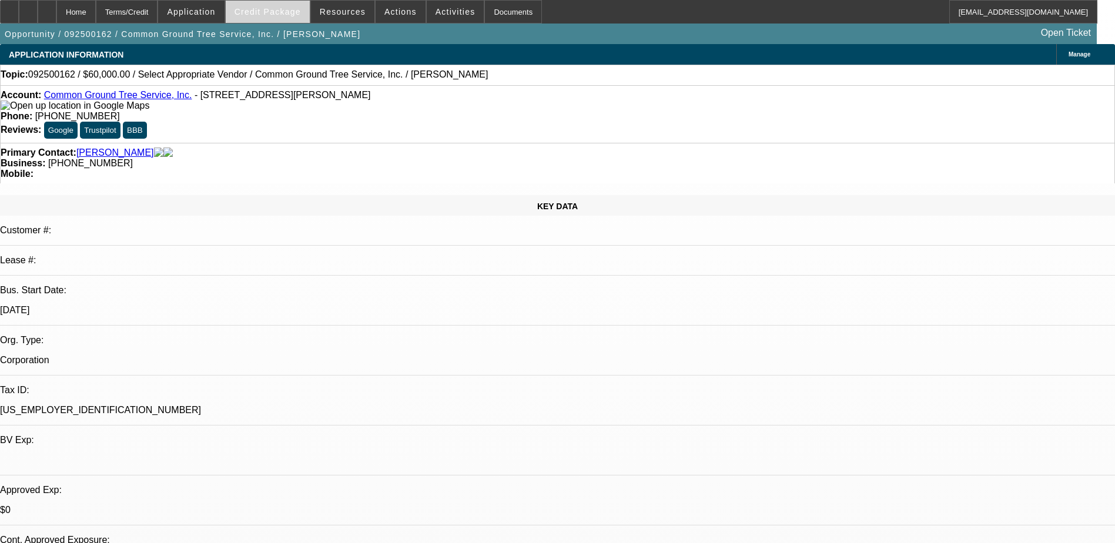
click at [275, 12] on span "Credit Package" at bounding box center [268, 11] width 66 height 9
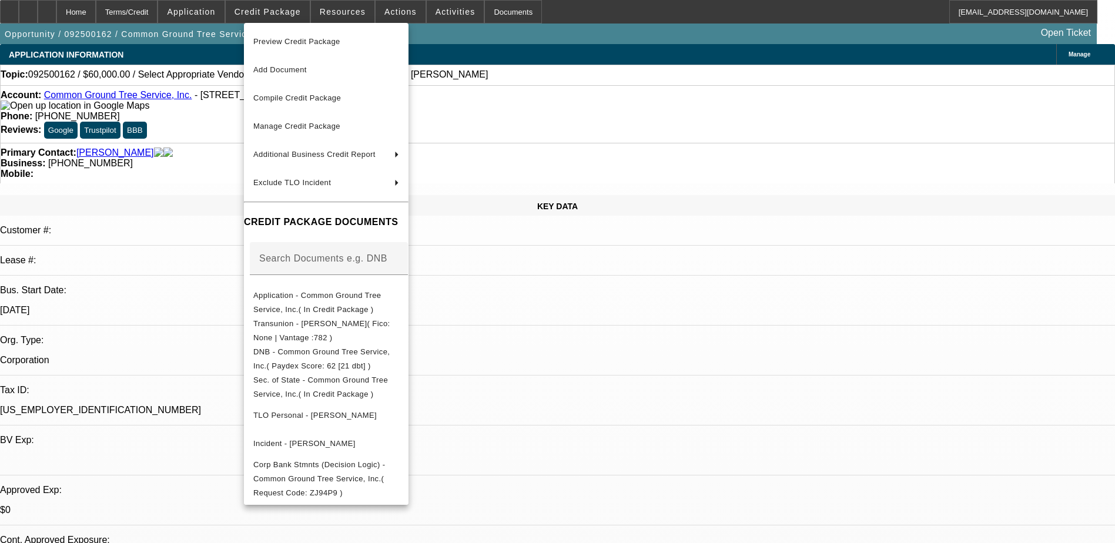
drag, startPoint x: 404, startPoint y: 8, endPoint x: 445, endPoint y: 14, distance: 41.1
click at [404, 8] on div at bounding box center [557, 271] width 1115 height 543
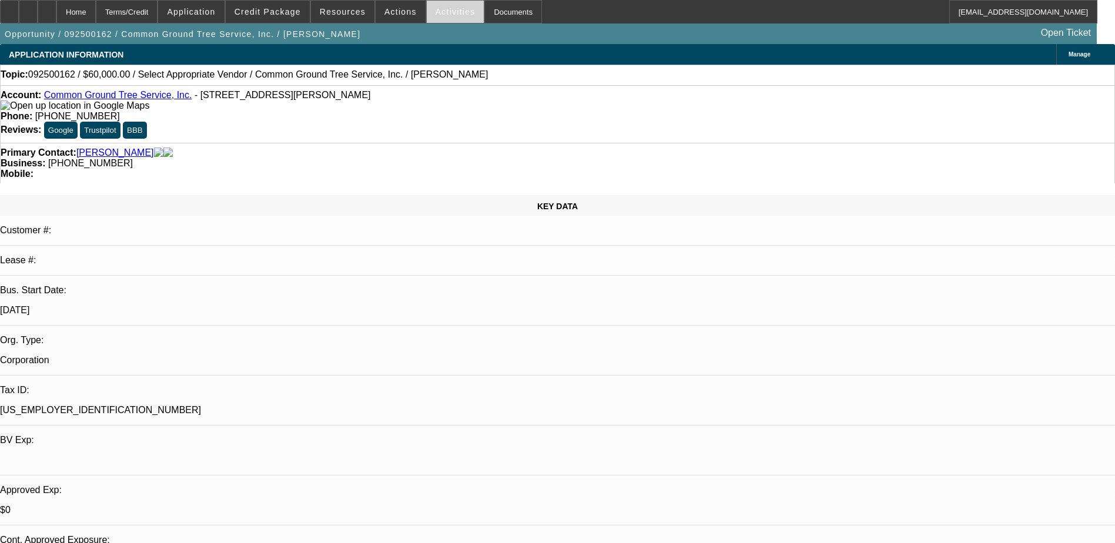
click at [441, 11] on span "Activities" at bounding box center [456, 11] width 40 height 9
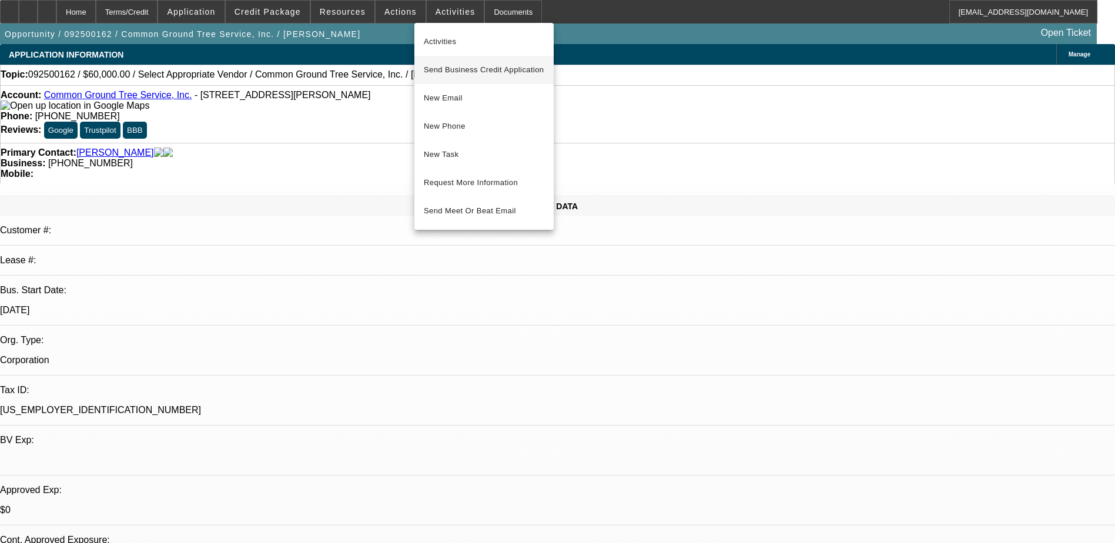
click at [475, 72] on span "Send Business Credit Application" at bounding box center [484, 70] width 121 height 14
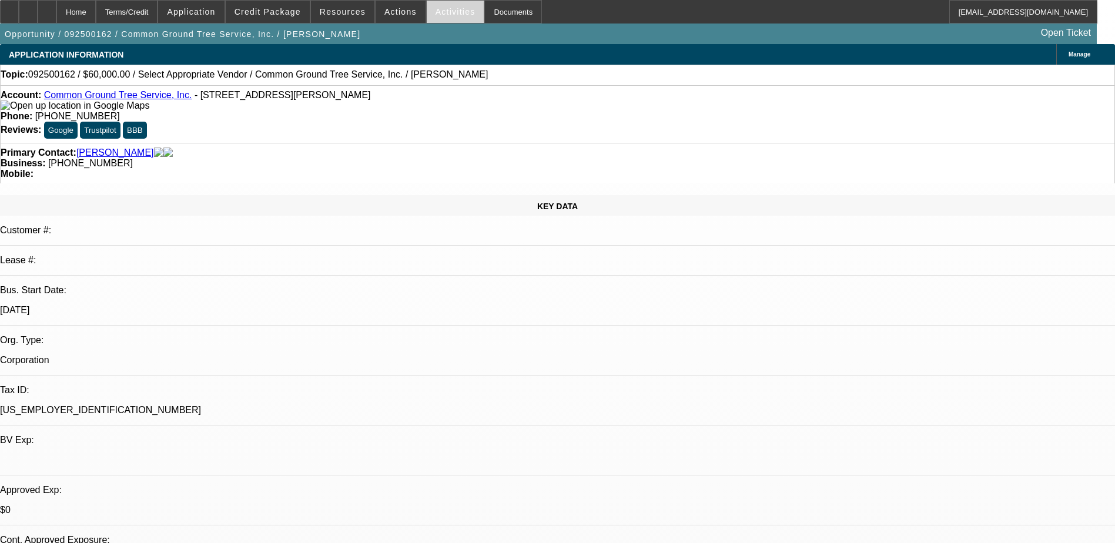
click at [436, 9] on span "Activities" at bounding box center [456, 11] width 40 height 9
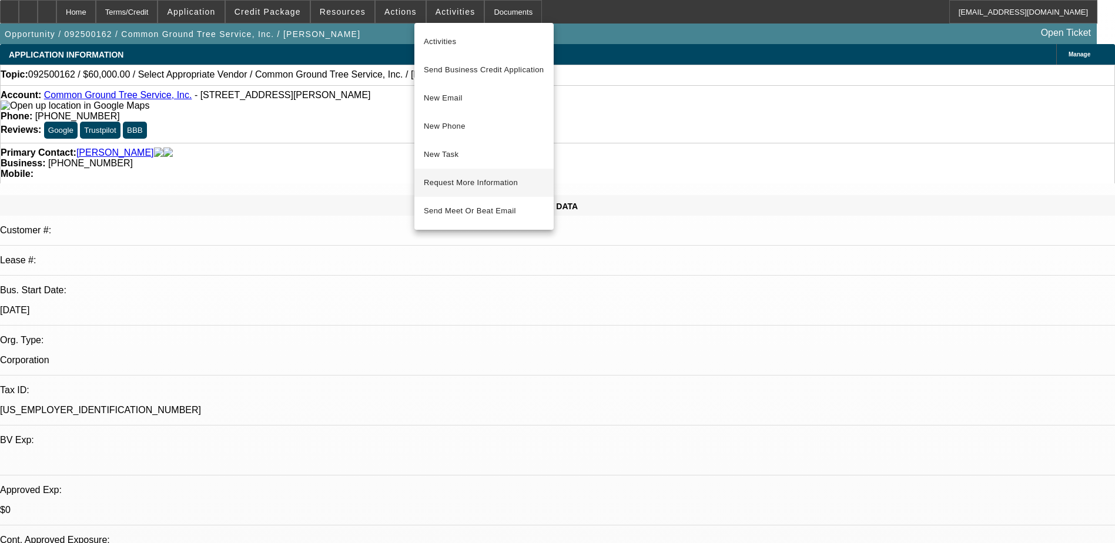
click at [477, 178] on span "Request More Information" at bounding box center [484, 183] width 121 height 14
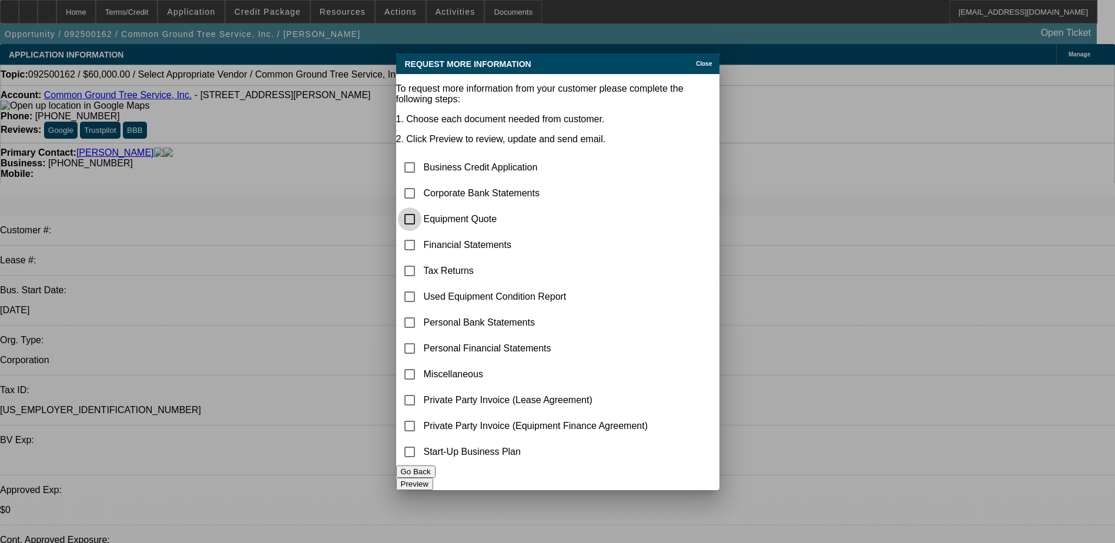
click at [414, 208] on input "checkbox" at bounding box center [410, 220] width 24 height 24
checkbox input "true"
click at [421, 182] on input "checkbox" at bounding box center [410, 194] width 24 height 24
checkbox input "true"
click at [433, 478] on button "Preview" at bounding box center [414, 484] width 37 height 12
